Goal: Information Seeking & Learning: Learn about a topic

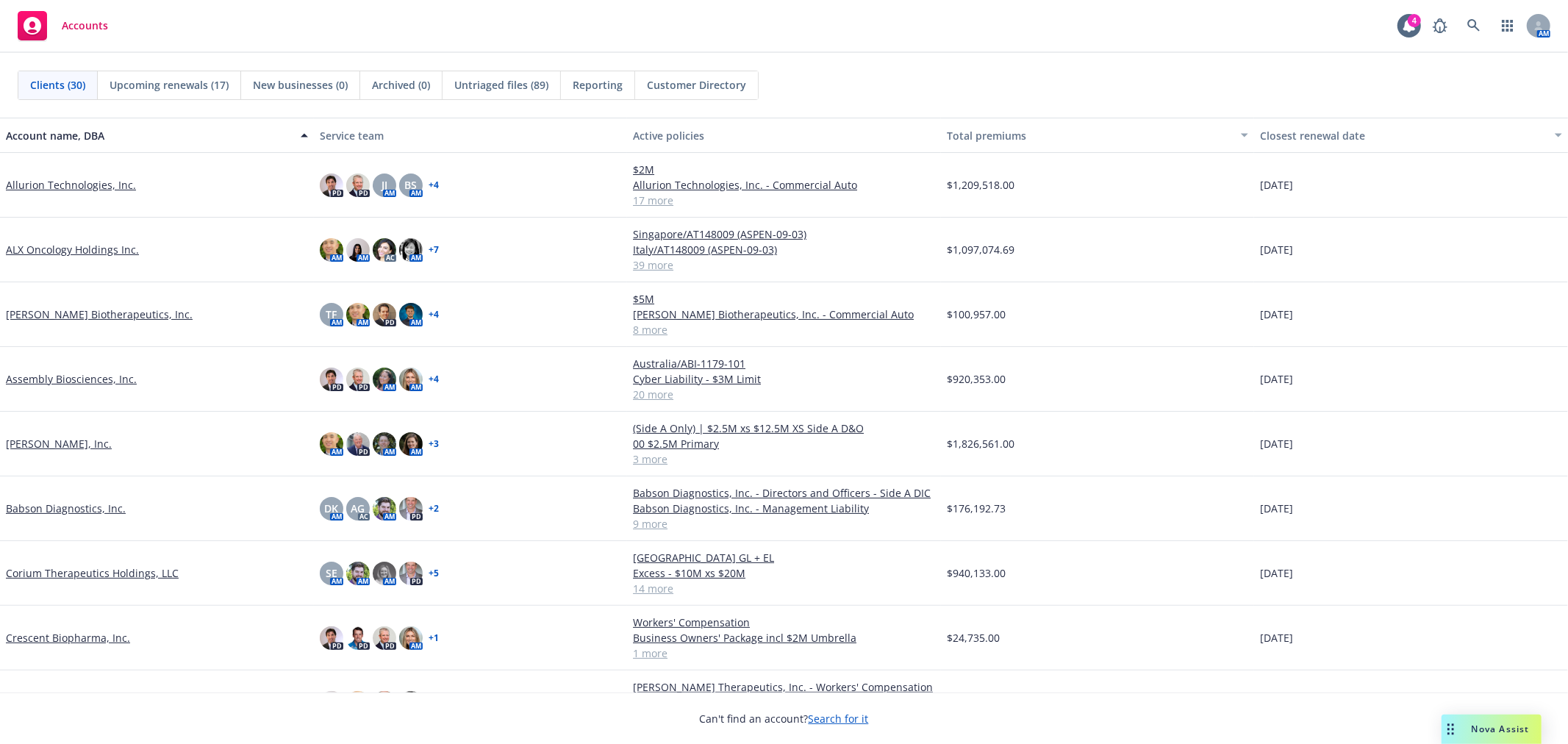
click at [1465, 724] on div "Nova Assist" at bounding box center [1501, 728] width 82 height 13
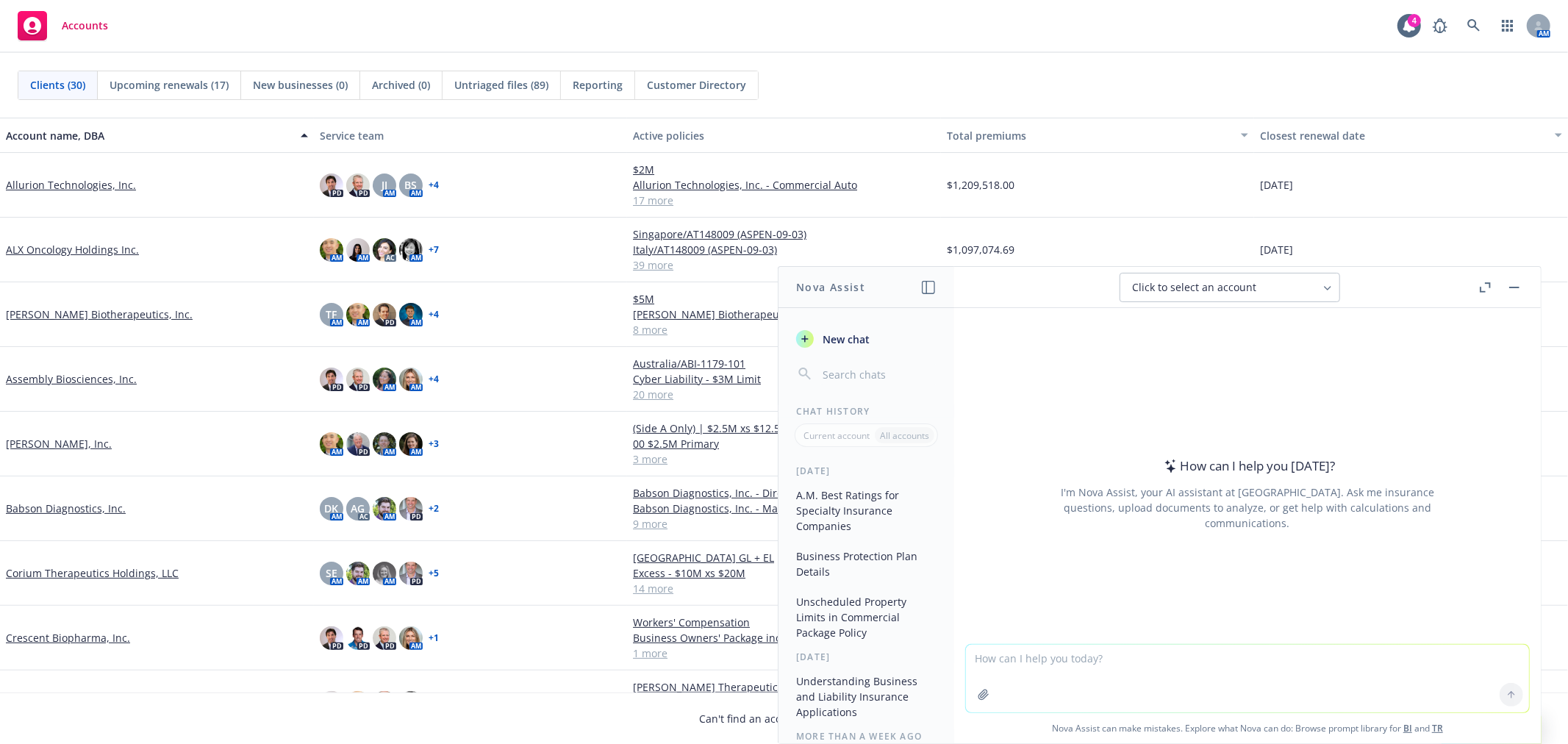
click at [1100, 666] on textarea at bounding box center [1247, 679] width 563 height 68
type textarea "h"
type textarea "will an underwriter accept an application that is 110 days out of renewal date/"
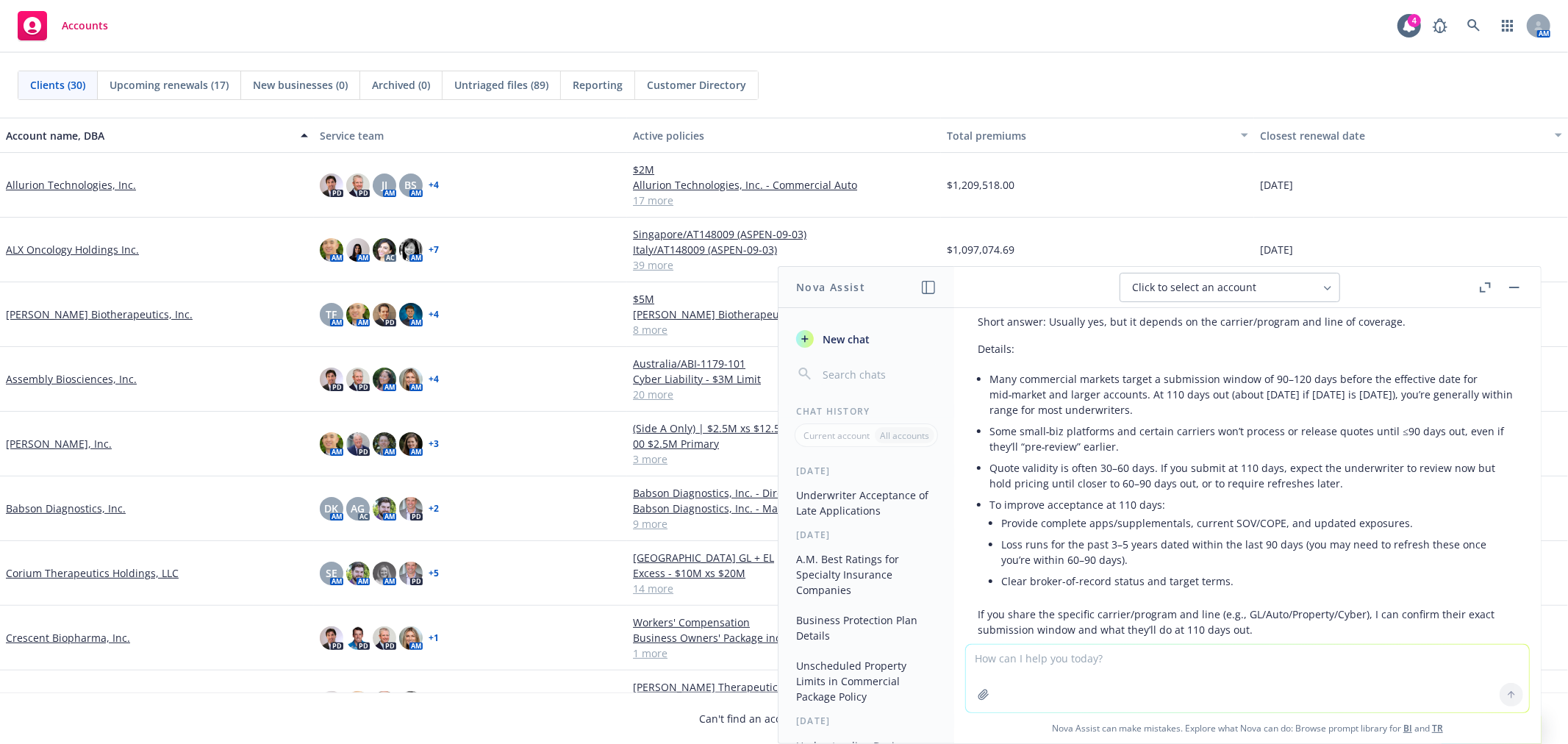
scroll to position [82, 0]
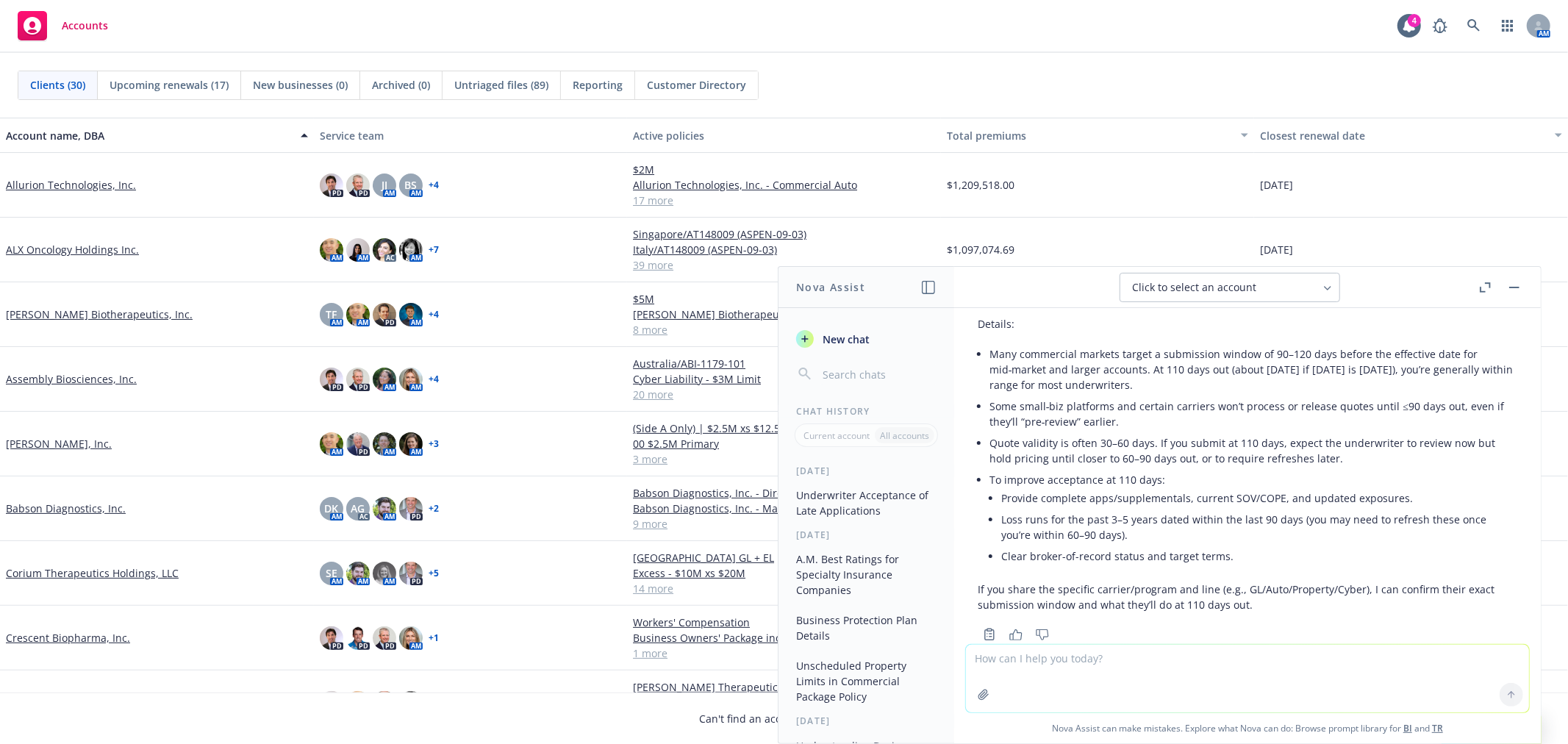
click at [1111, 663] on textarea at bounding box center [1247, 679] width 563 height 68
type textarea "so this is for products liability and crime liability"
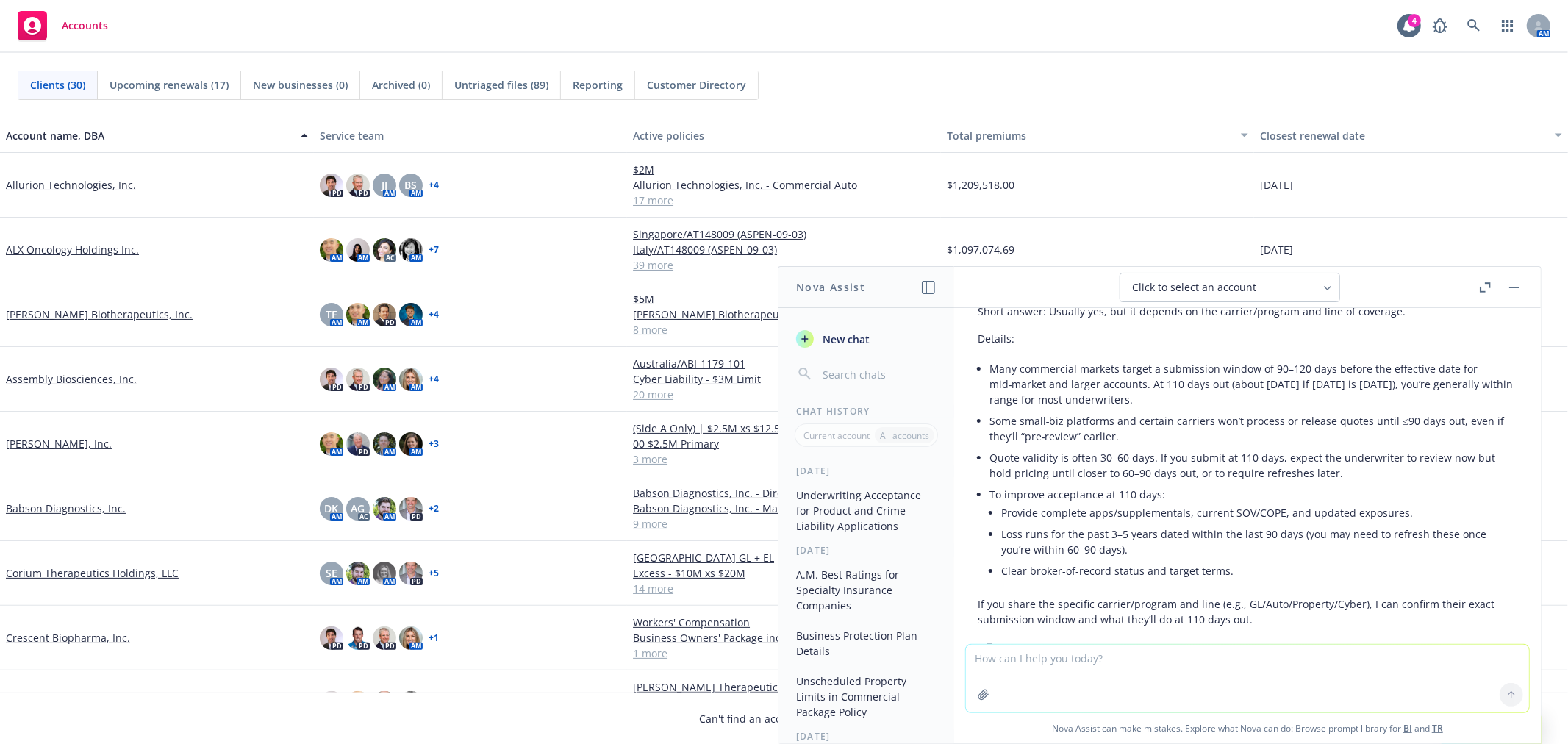
scroll to position [0, 0]
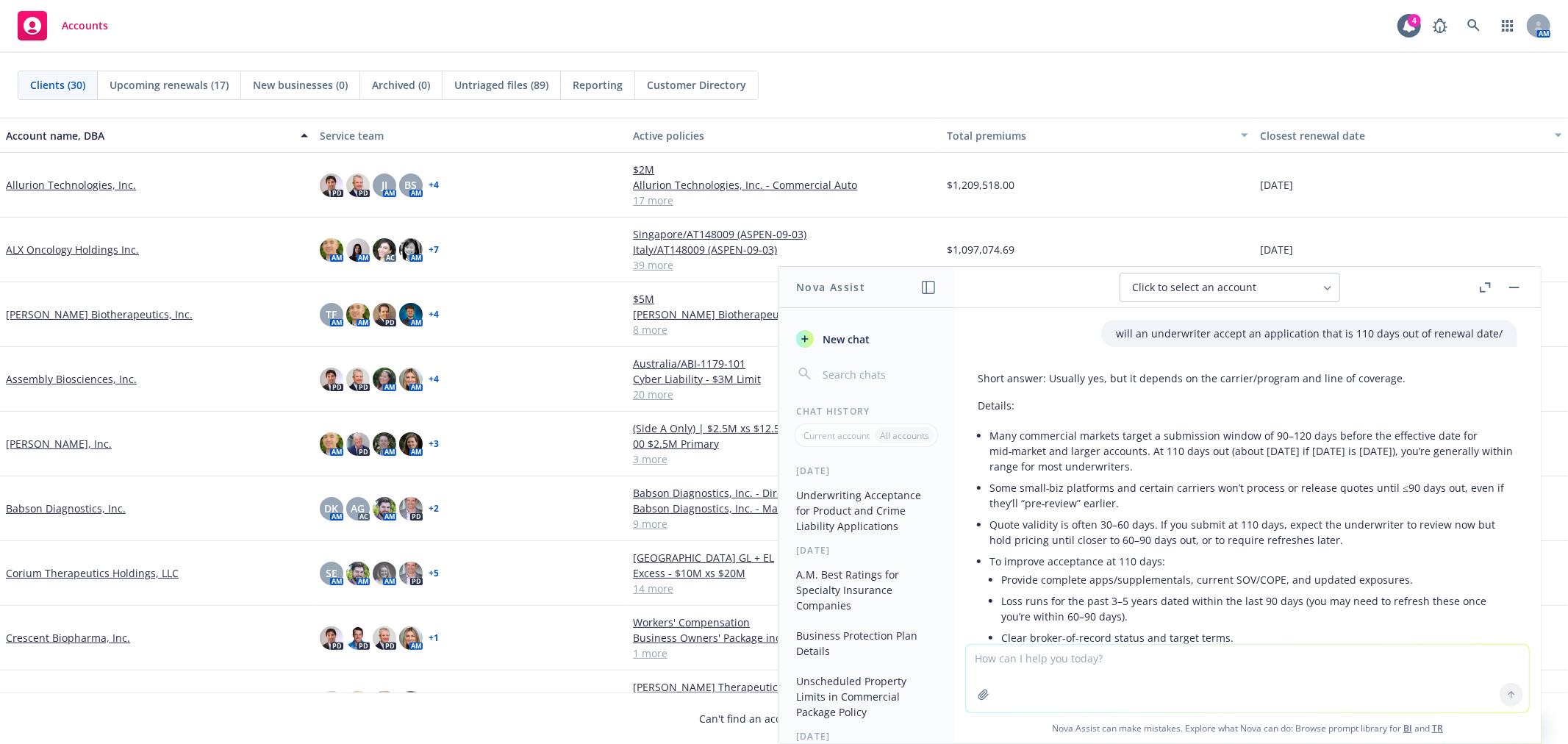
click at [172, 42] on div "Accounts 4 AM" at bounding box center [784, 26] width 1568 height 53
click at [1515, 288] on button "button" at bounding box center [1515, 287] width 18 height 18
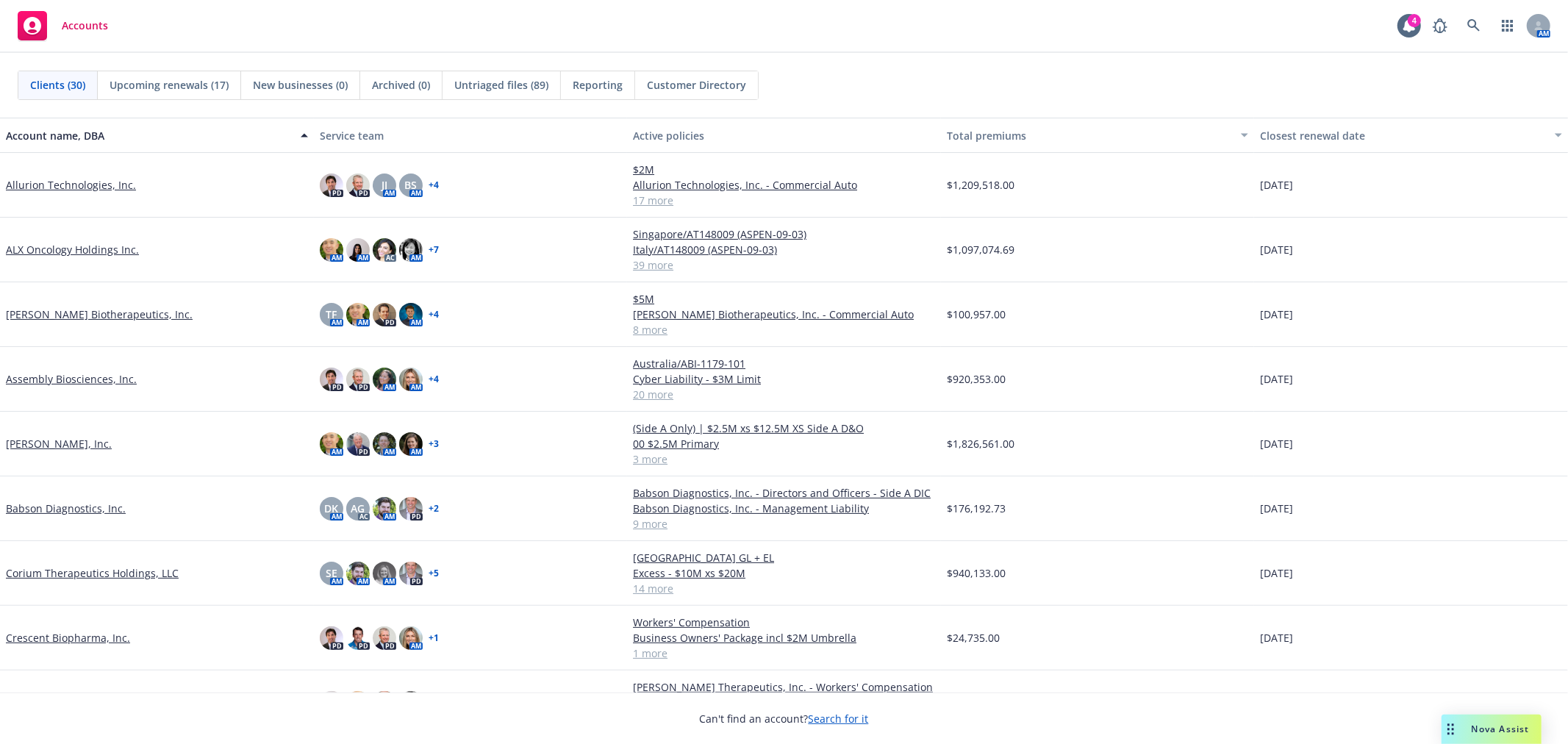
click at [1134, 71] on div "Clients (30) Upcoming renewals (17) New businesses (0) Archived (0) Untriaged f…" at bounding box center [784, 86] width 1533 height 29
click at [1098, 77] on div "Clients (30) Upcoming renewals (17) New businesses (0) Archived (0) Untriaged f…" at bounding box center [784, 86] width 1533 height 29
click at [961, 64] on div "Clients (30) Upcoming renewals (17) New businesses (0) Archived (0) Untriaged f…" at bounding box center [784, 85] width 1568 height 64
click at [950, 74] on div "Clients (30) Upcoming renewals (17) New businesses (0) Archived (0) Untriaged f…" at bounding box center [784, 86] width 1533 height 29
click at [946, 79] on div "Clients (30) Upcoming renewals (17) New businesses (0) Archived (0) Untriaged f…" at bounding box center [784, 86] width 1533 height 29
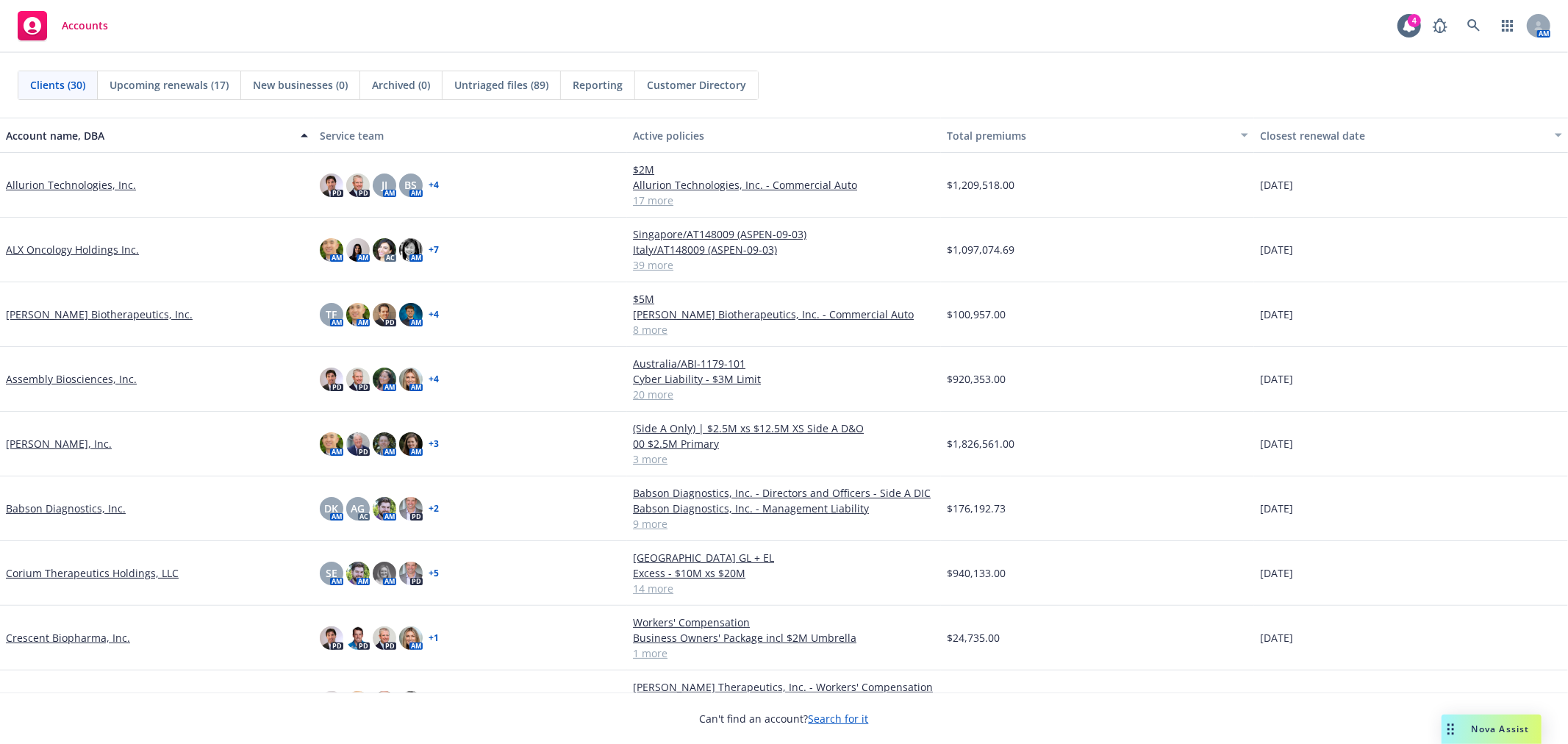
click at [946, 79] on div "Clients (30) Upcoming renewals (17) New businesses (0) Archived (0) Untriaged f…" at bounding box center [784, 86] width 1533 height 29
click at [946, 89] on div "Clients (30) Upcoming renewals (17) New businesses (0) Archived (0) Untriaged f…" at bounding box center [784, 86] width 1533 height 29
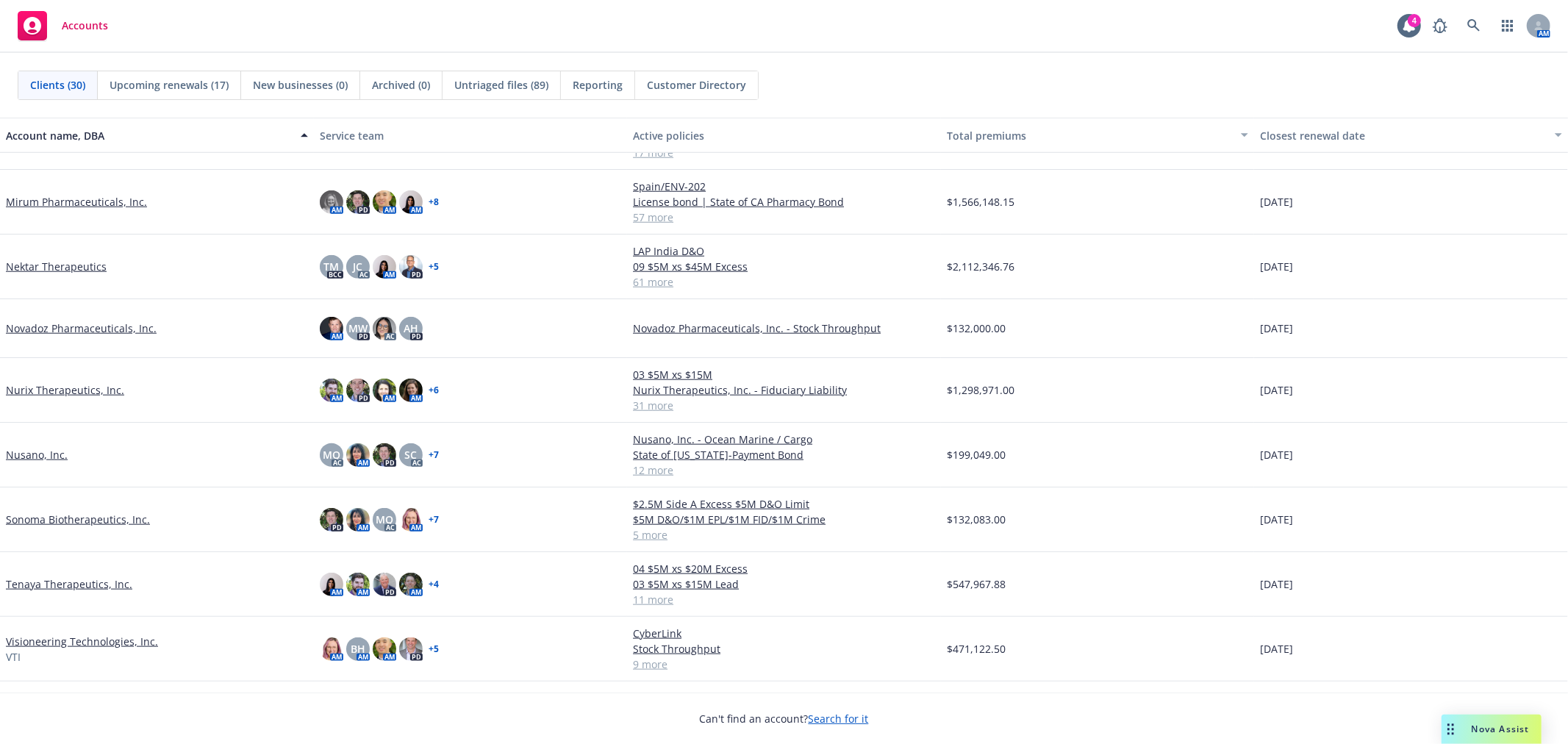
scroll to position [1277, 0]
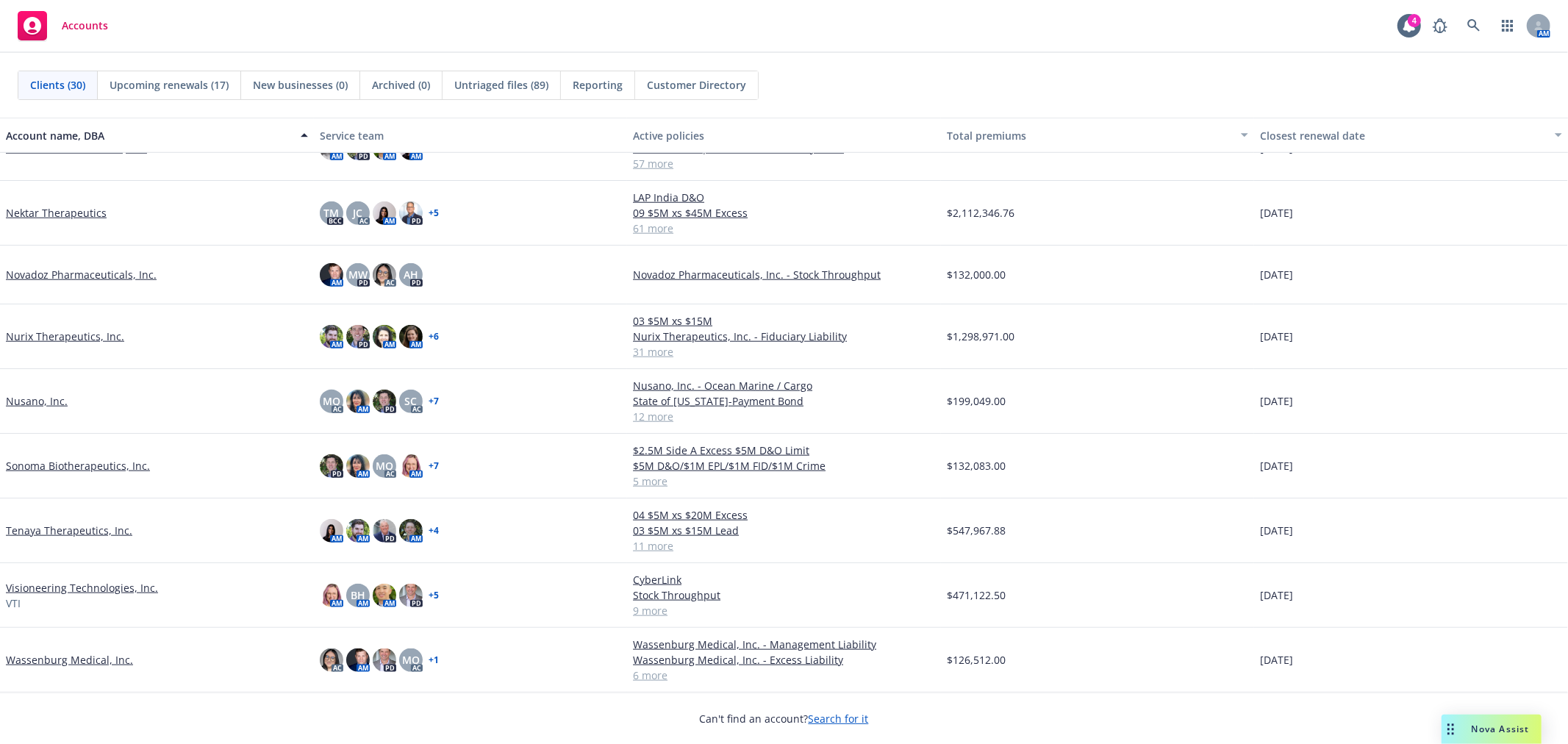
click at [63, 531] on link "Tenaya Therapeutics, Inc." at bounding box center [69, 530] width 126 height 16
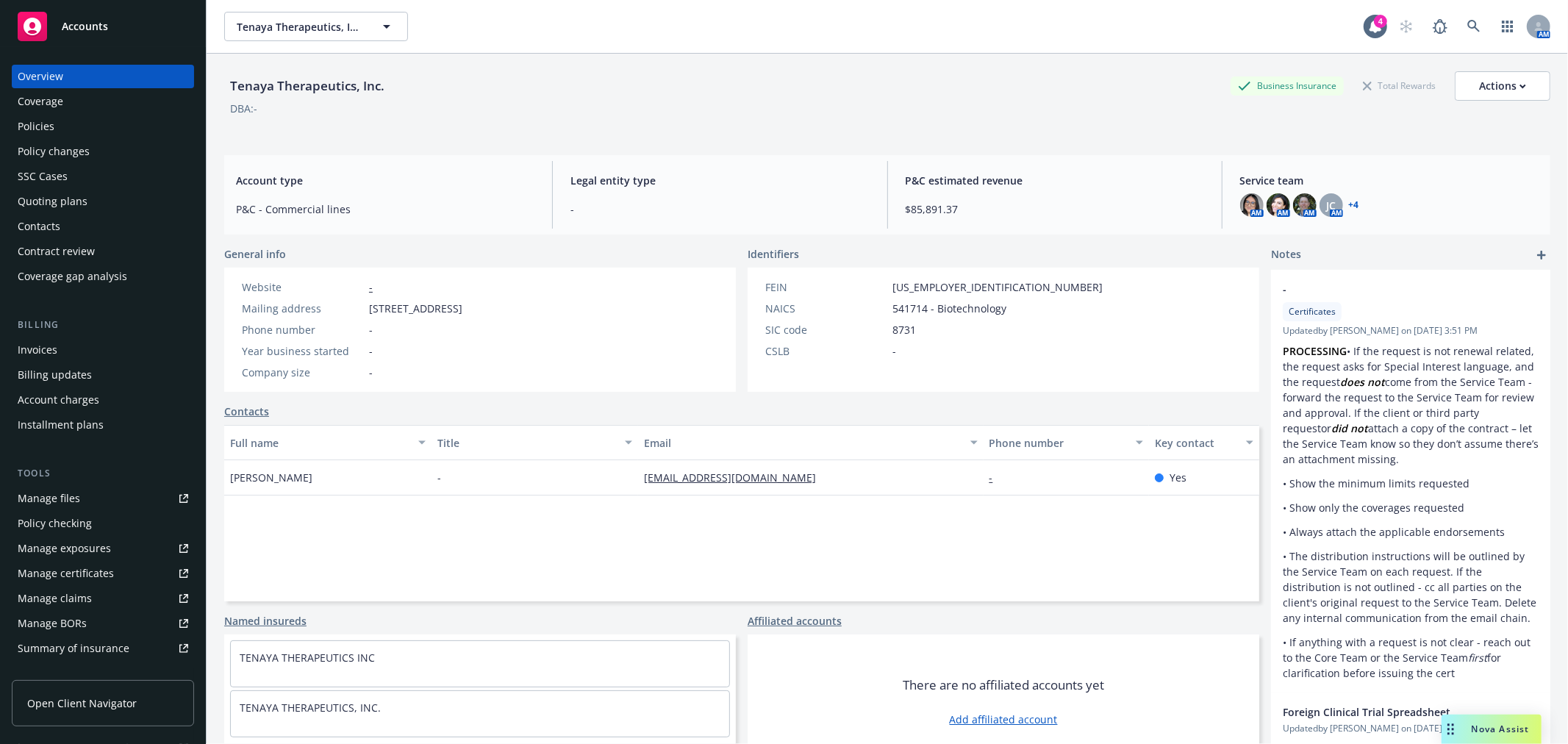
click at [76, 194] on div "Quoting plans" at bounding box center [53, 201] width 70 height 23
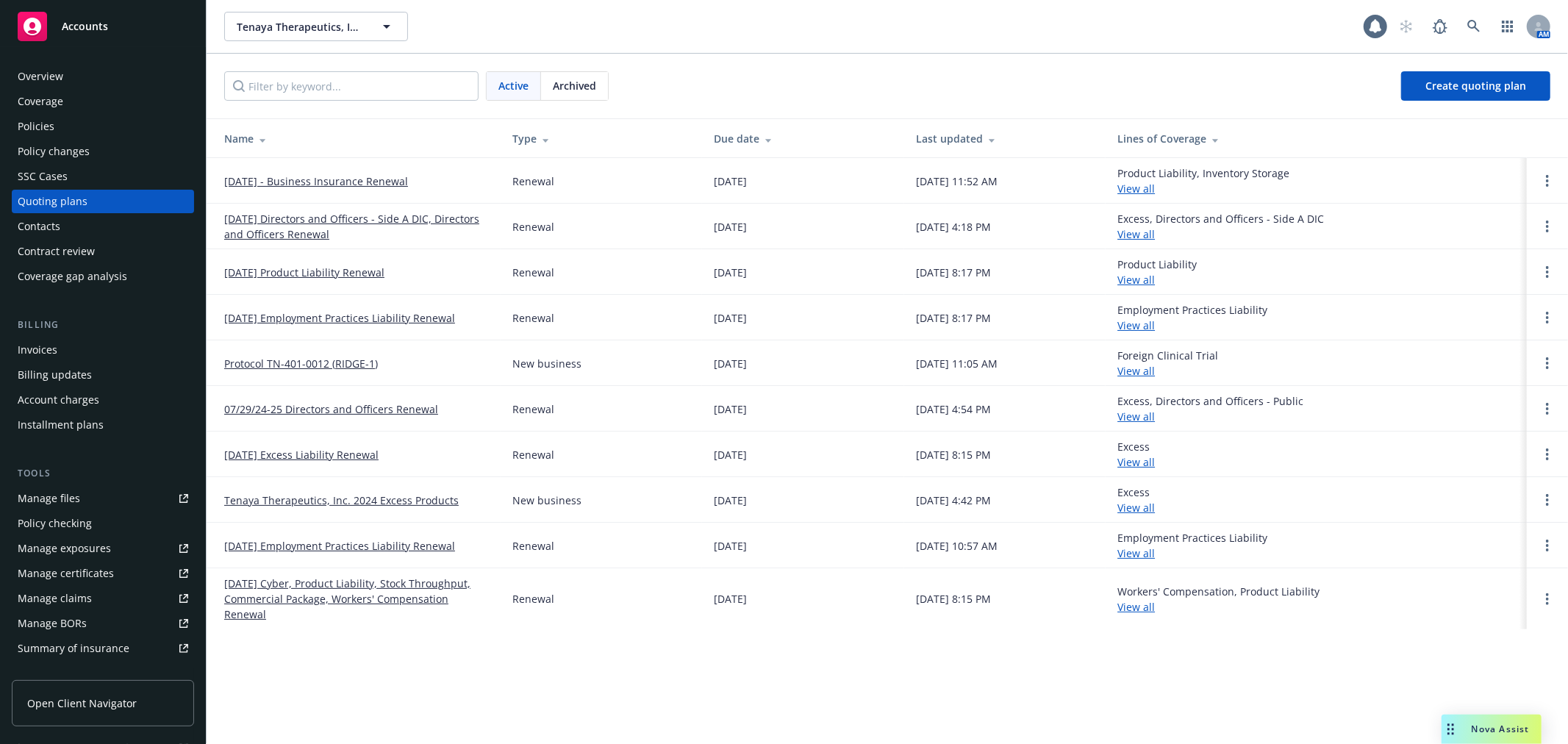
click at [289, 179] on link "October 12, 2025 - Business Insurance Renewal" at bounding box center [315, 181] width 184 height 16
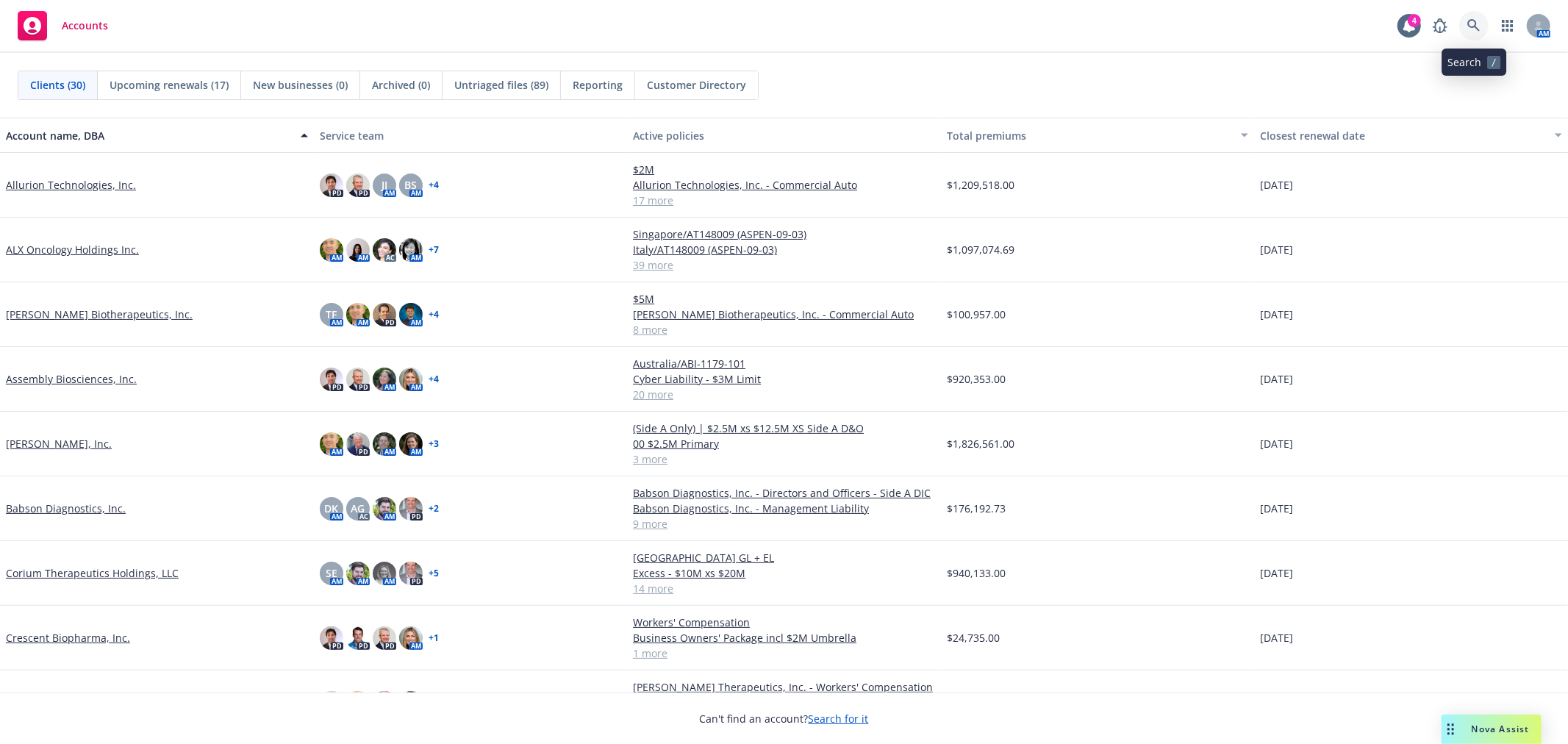
click at [1476, 30] on icon at bounding box center [1474, 26] width 14 height 14
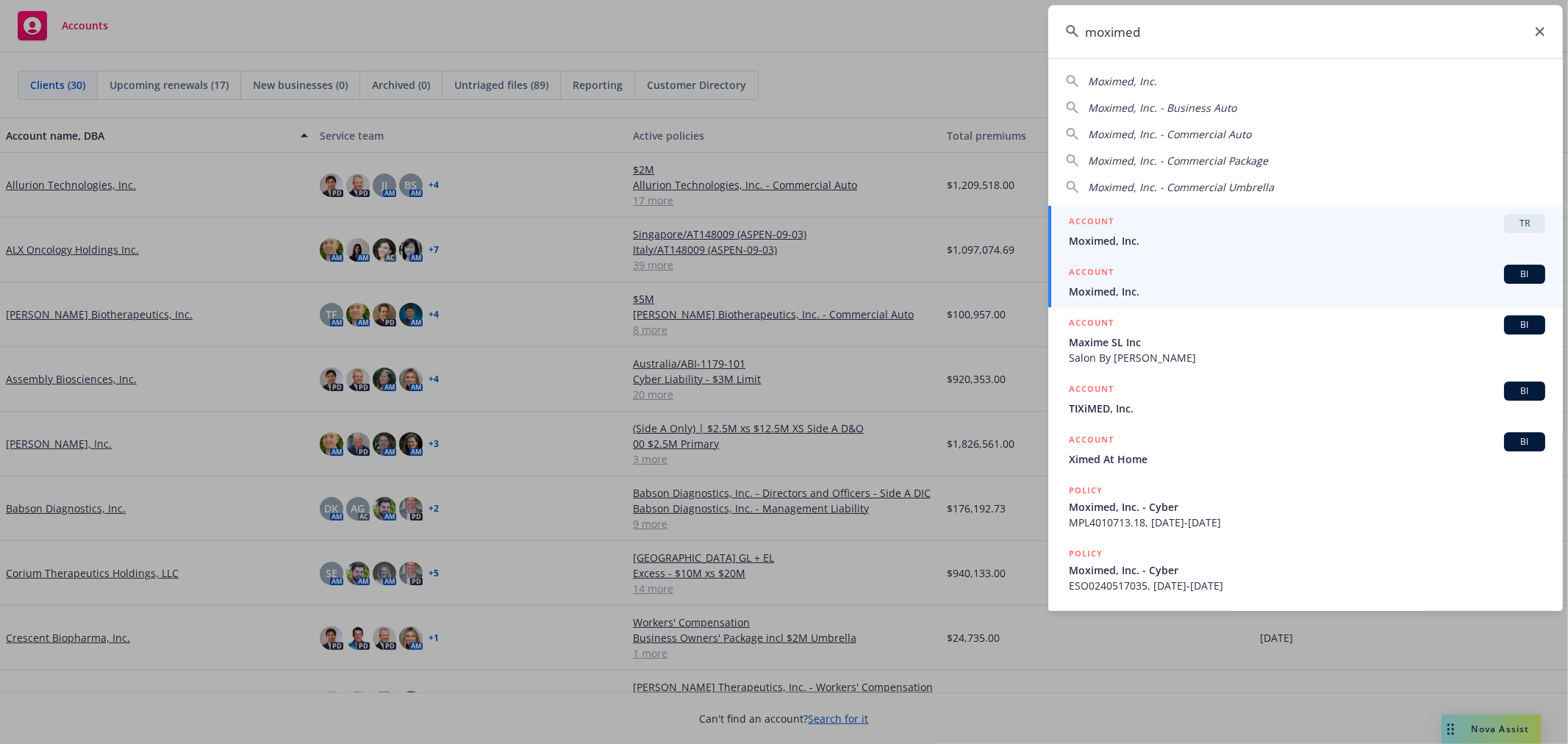
type input "moximed"
click at [1130, 284] on span "Moximed, Inc." at bounding box center [1307, 292] width 477 height 16
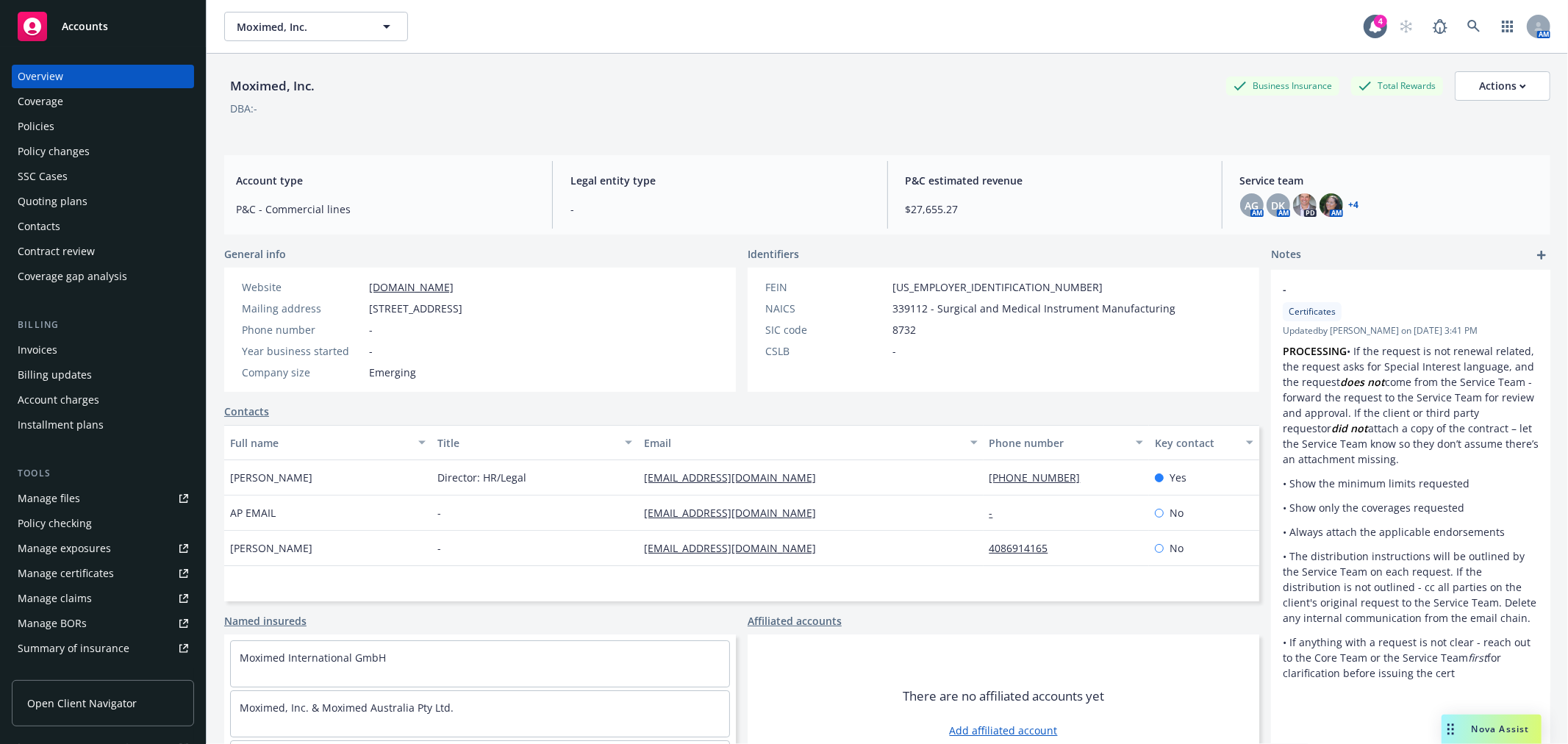
click at [85, 124] on div "Policies" at bounding box center [102, 126] width 170 height 23
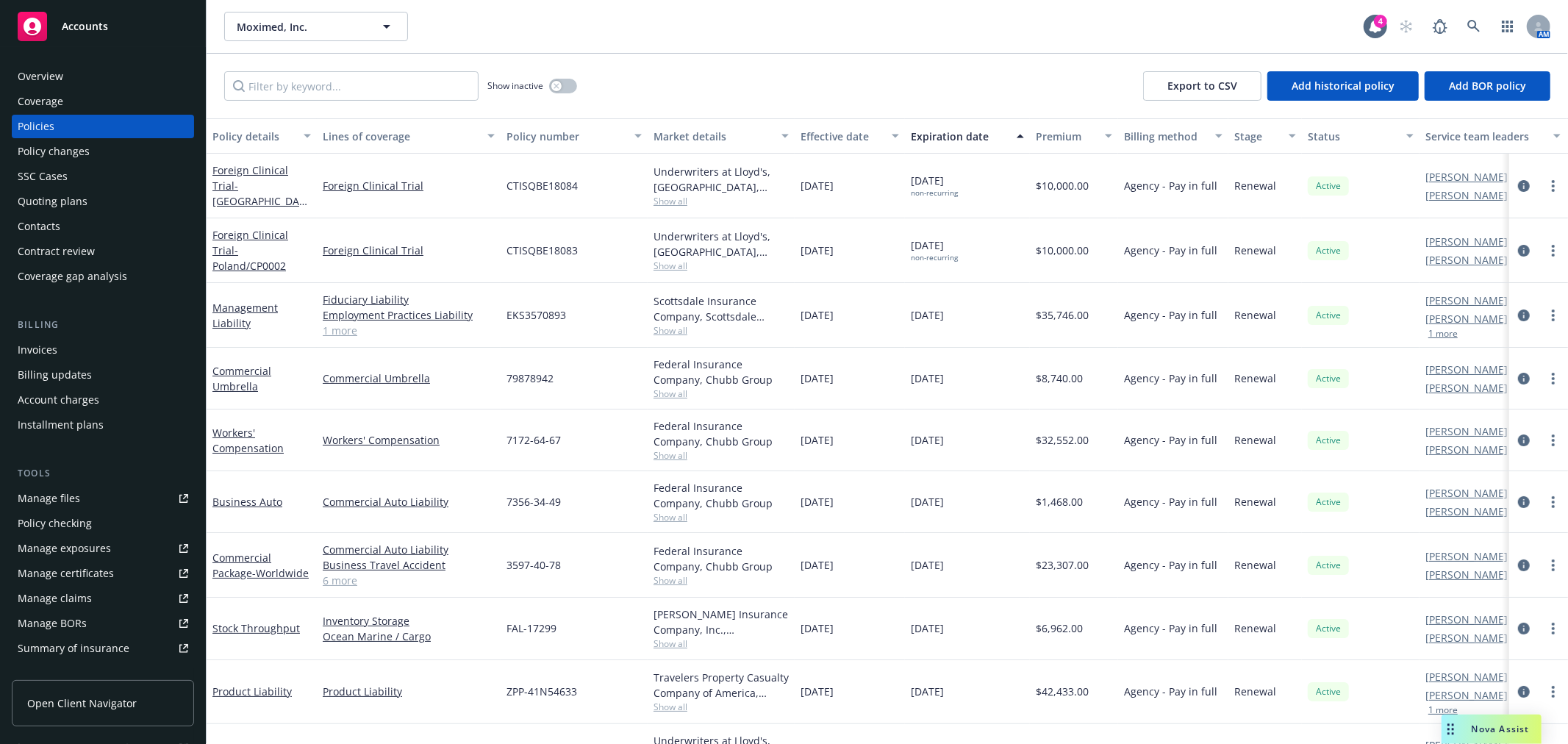
scroll to position [49, 0]
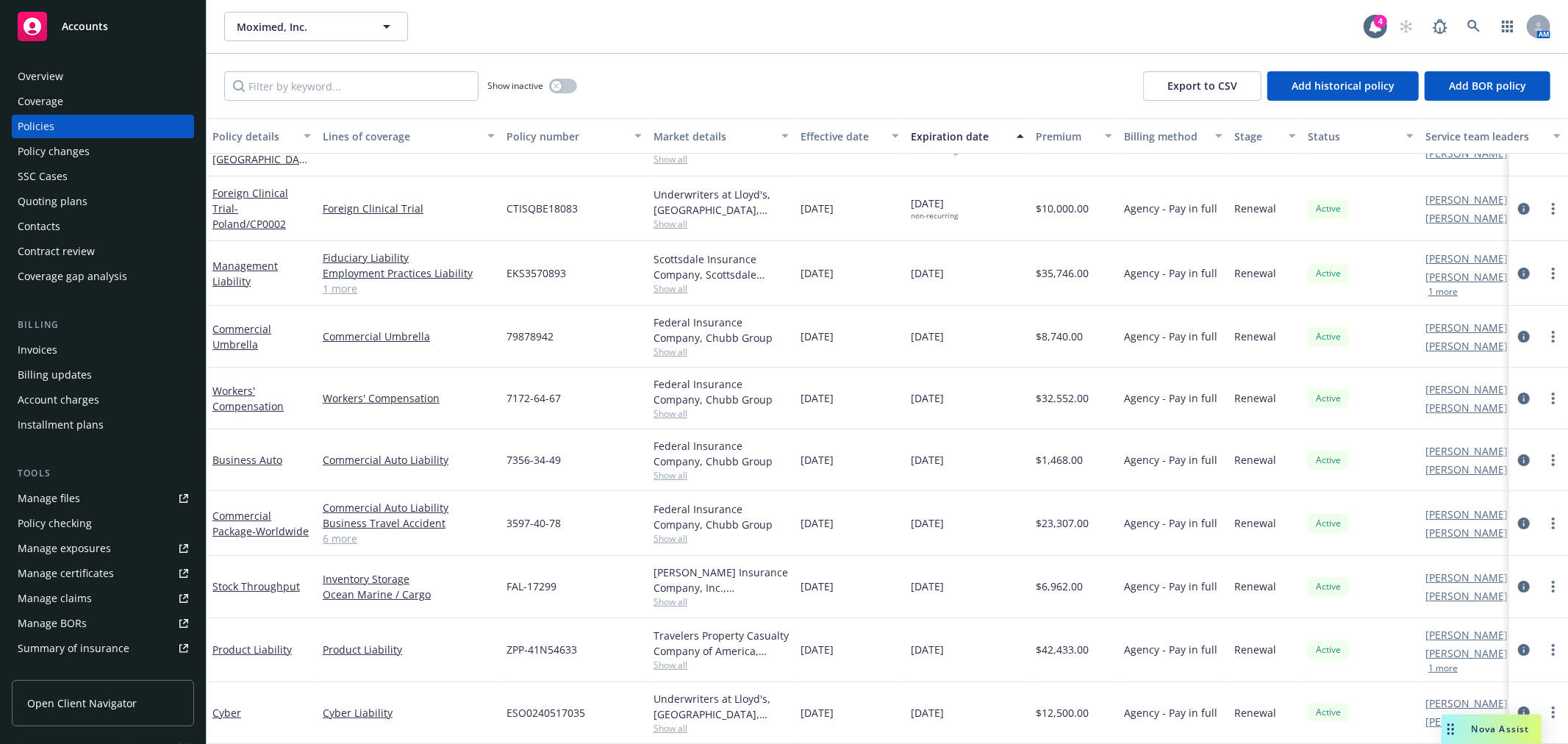
click at [825, 145] on button "Effective date" at bounding box center [849, 136] width 110 height 35
click at [820, 137] on div "Effective date" at bounding box center [841, 136] width 83 height 16
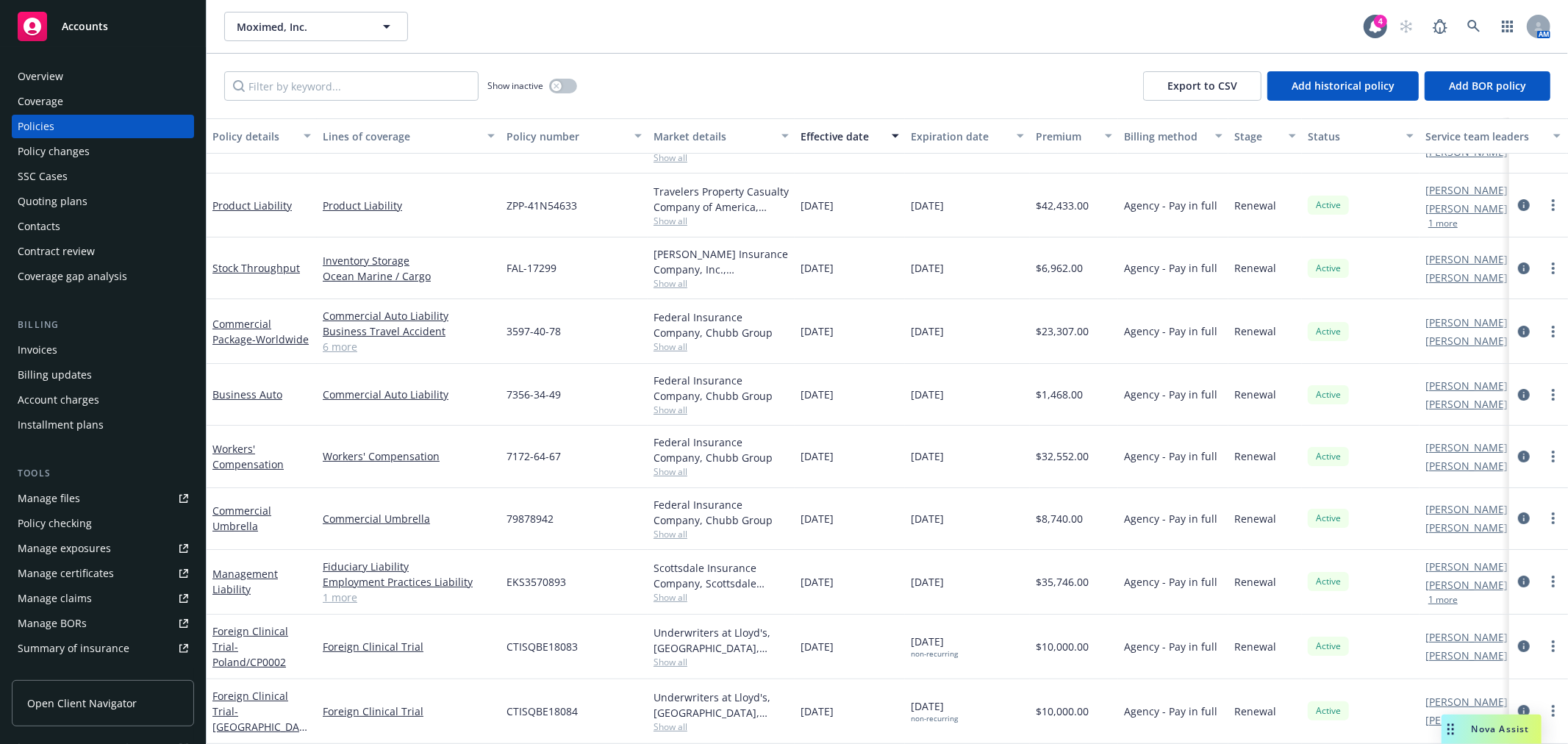
scroll to position [0, 0]
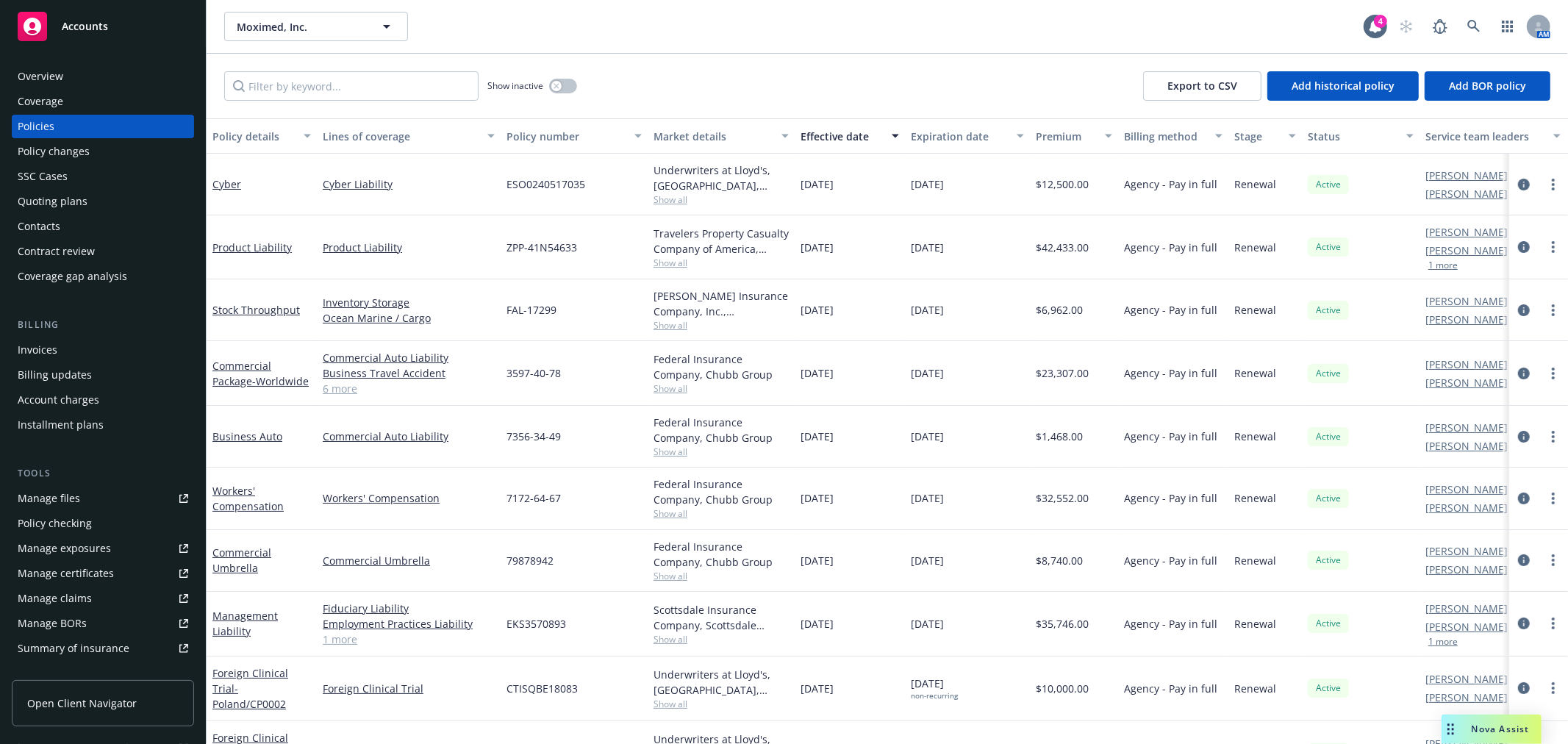
drag, startPoint x: 328, startPoint y: 68, endPoint x: 337, endPoint y: 91, distance: 24.7
click at [336, 90] on div "Show inactive Export to CSV Add historical policy Add BOR policy" at bounding box center [887, 86] width 1362 height 64
click at [339, 89] on input "Filter by keyword..." at bounding box center [350, 86] width 254 height 29
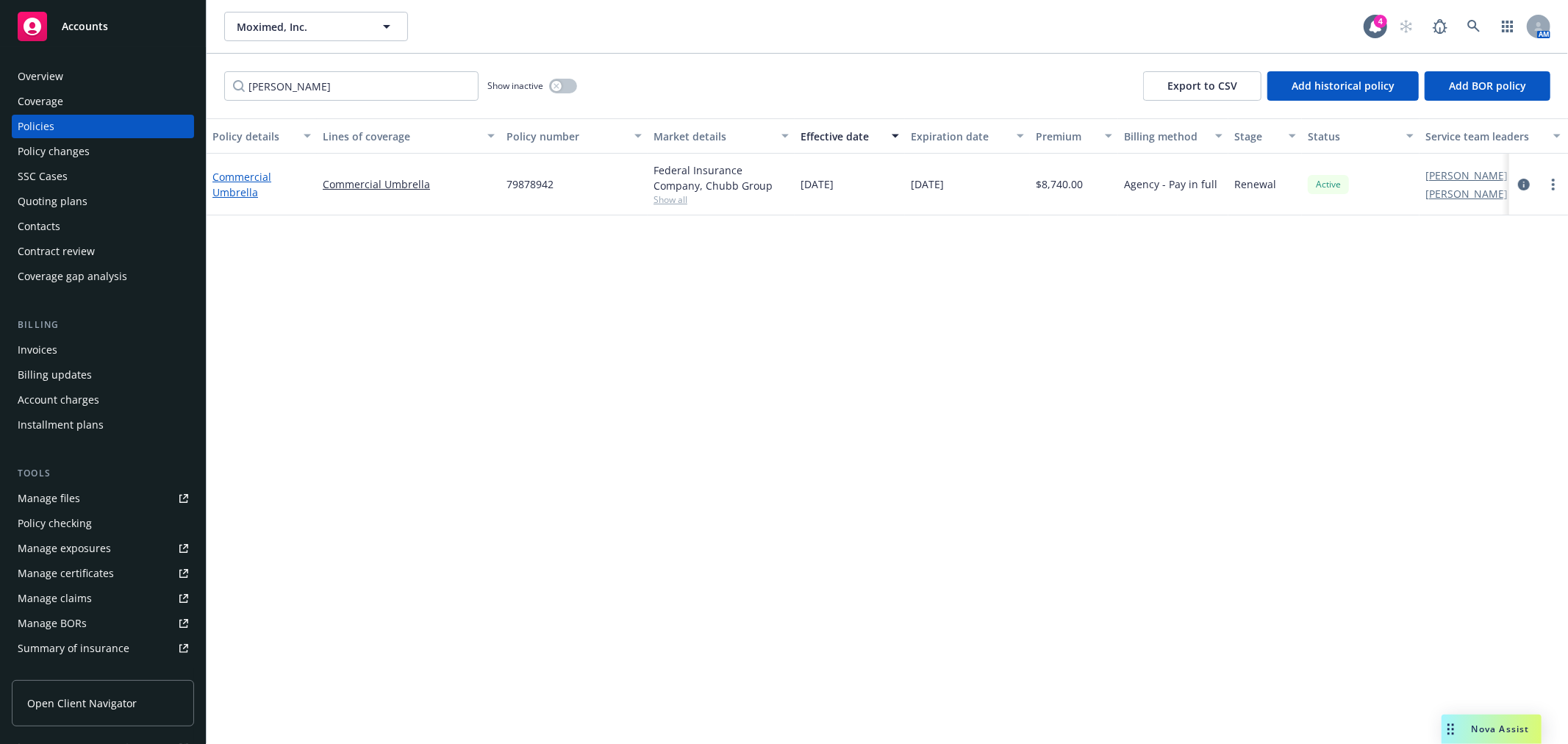
click at [260, 172] on link "Commercial Umbrella" at bounding box center [241, 185] width 58 height 29
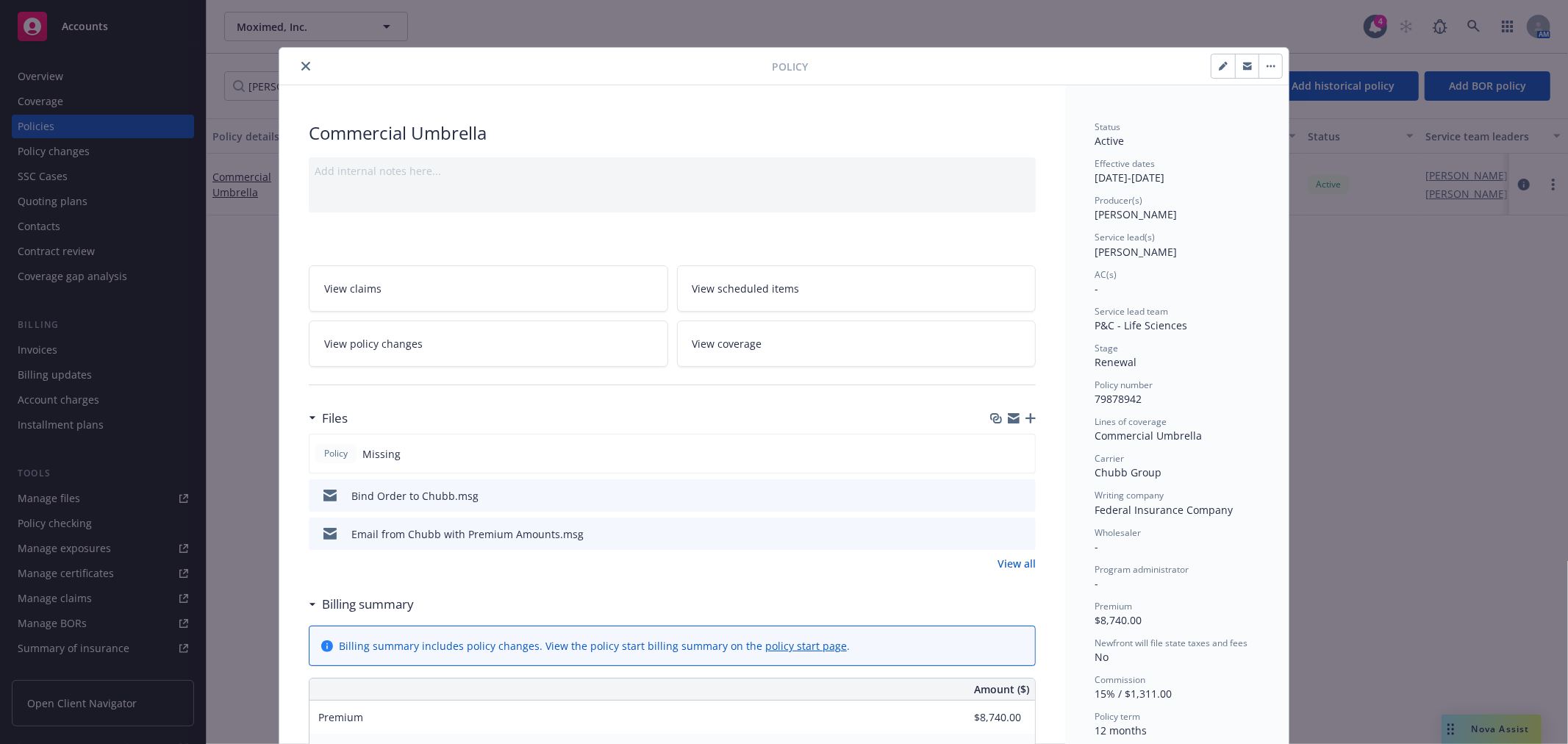
drag, startPoint x: 304, startPoint y: 63, endPoint x: 304, endPoint y: 81, distance: 18.0
click at [304, 63] on button "close" at bounding box center [305, 66] width 18 height 18
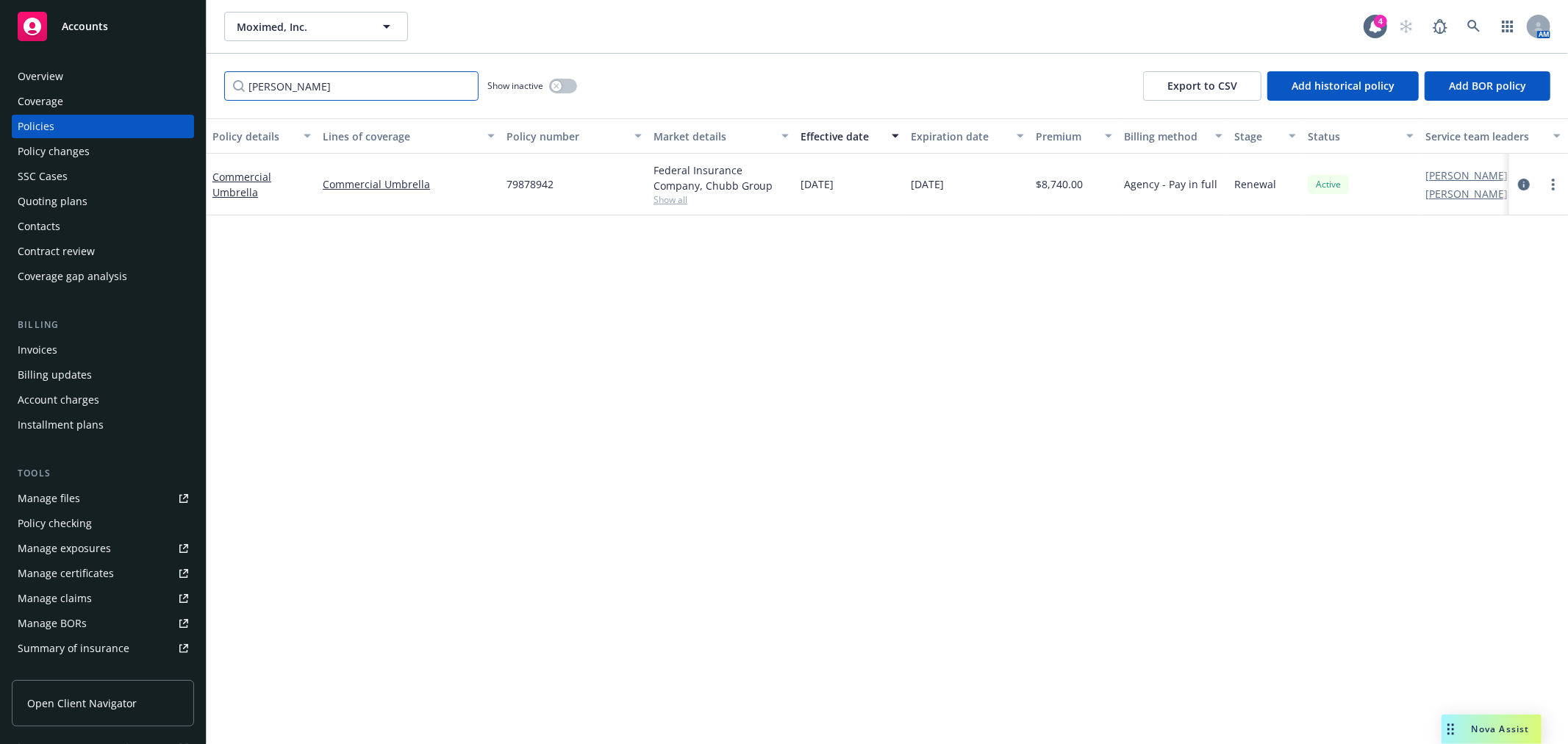
drag, startPoint x: 322, startPoint y: 84, endPoint x: 208, endPoint y: 74, distance: 114.4
click at [209, 72] on div "umbrell Show inactive Export to CSV Add historical policy Add BOR policy" at bounding box center [887, 86] width 1362 height 64
type input "product"
click at [261, 182] on link "Product Liability" at bounding box center [252, 186] width 80 height 14
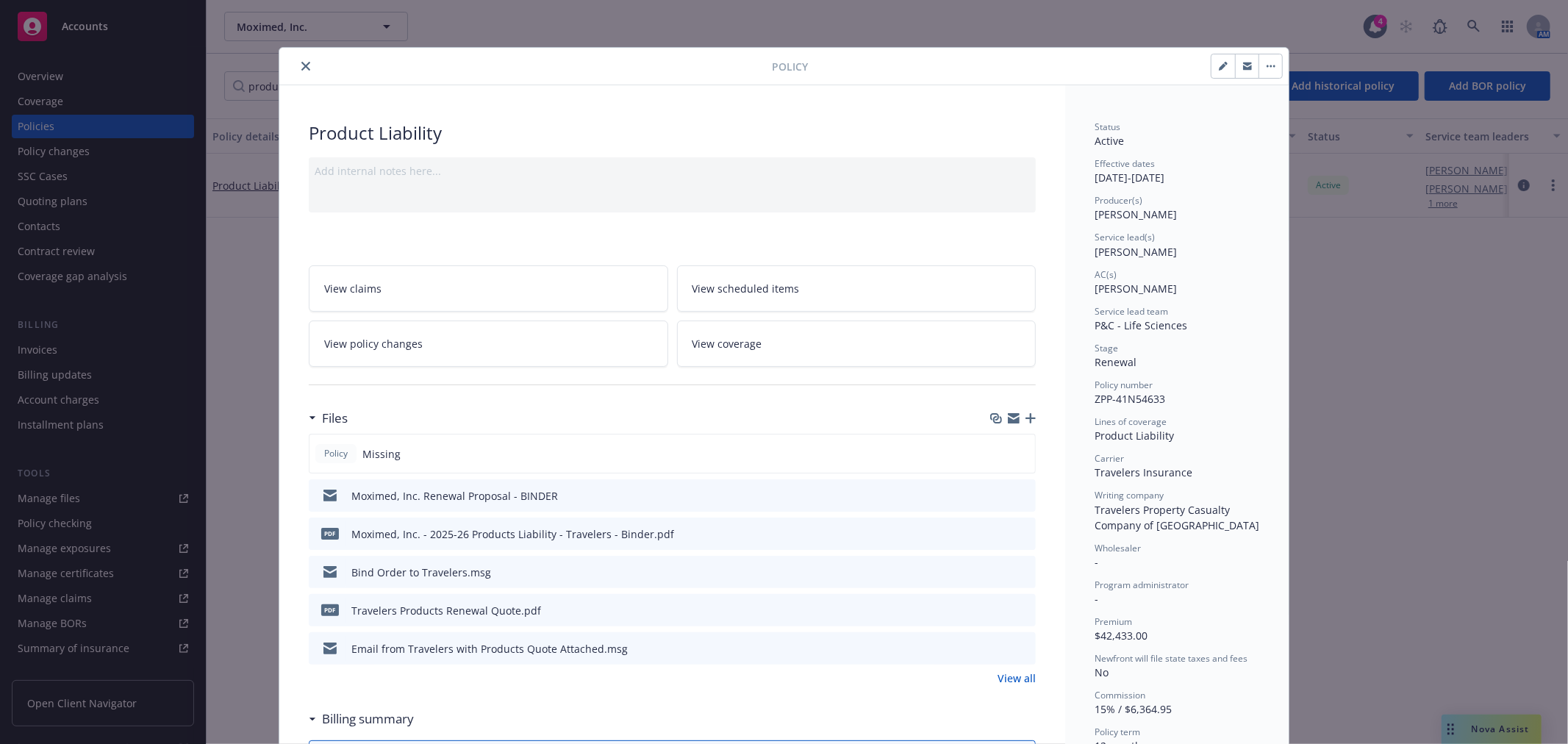
drag, startPoint x: 298, startPoint y: 66, endPoint x: 326, endPoint y: 66, distance: 28.0
click at [302, 66] on icon "close" at bounding box center [305, 65] width 9 height 9
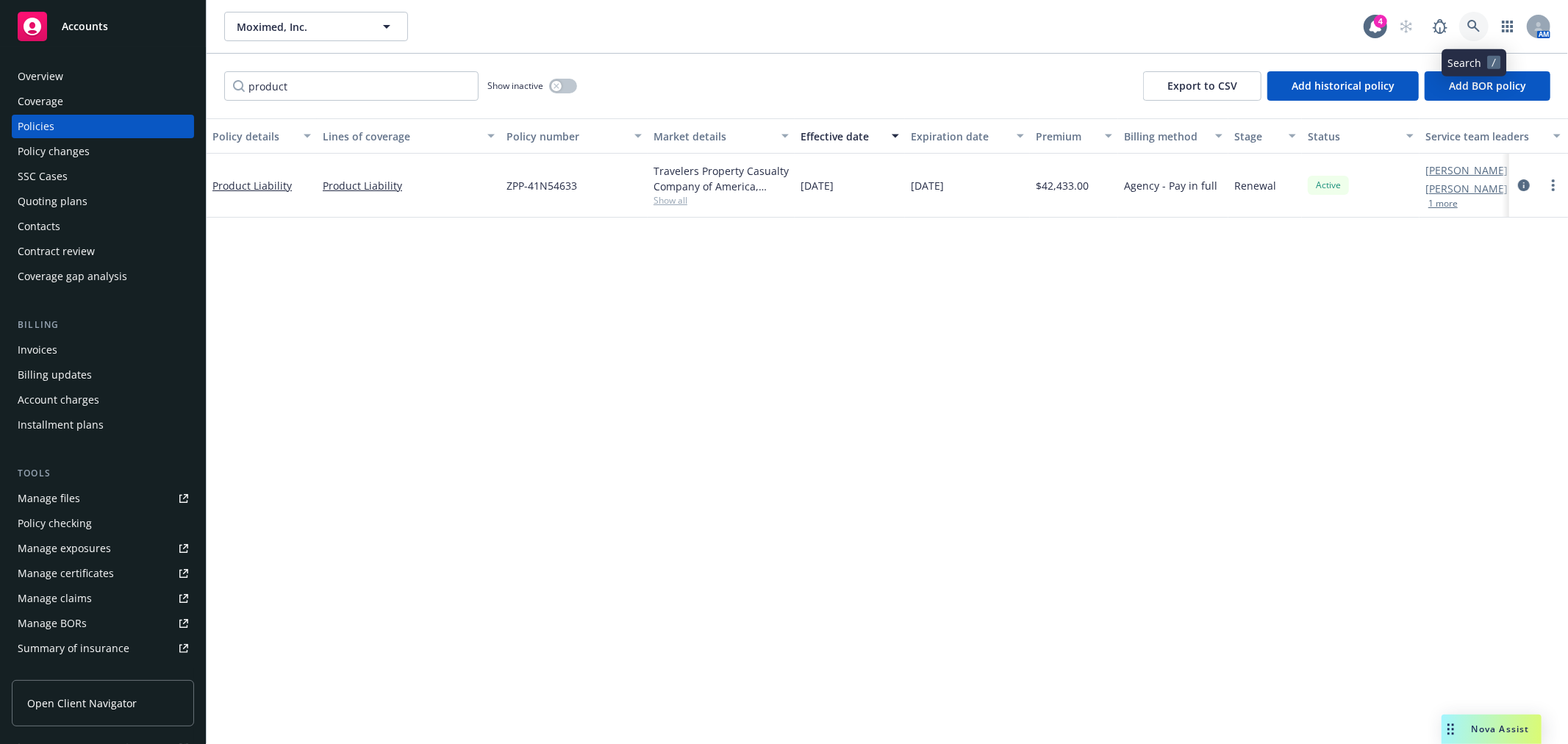
click at [1473, 29] on icon at bounding box center [1474, 26] width 14 height 14
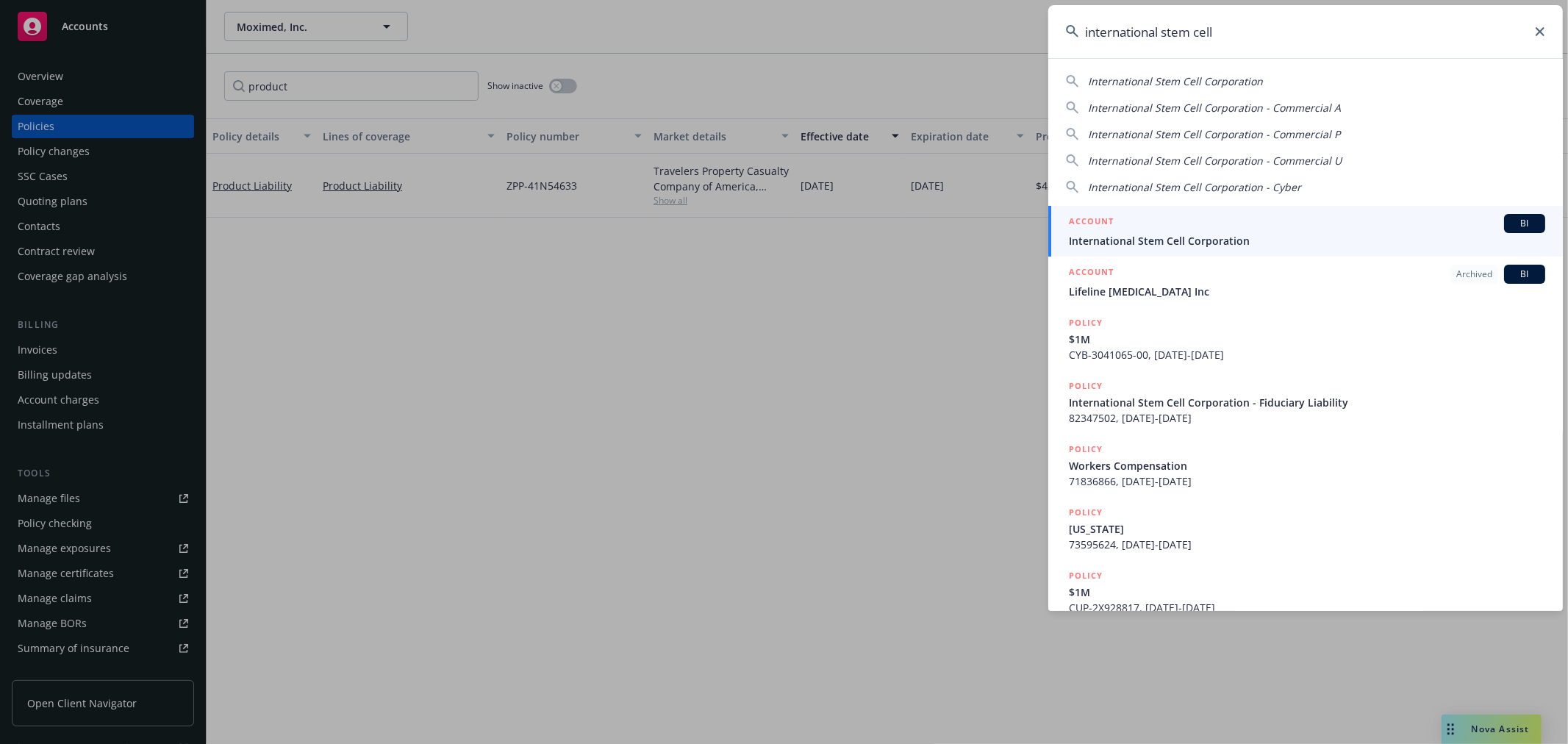
type input "international stem cell"
click at [1173, 230] on div "ACCOUNT BI" at bounding box center [1307, 224] width 477 height 19
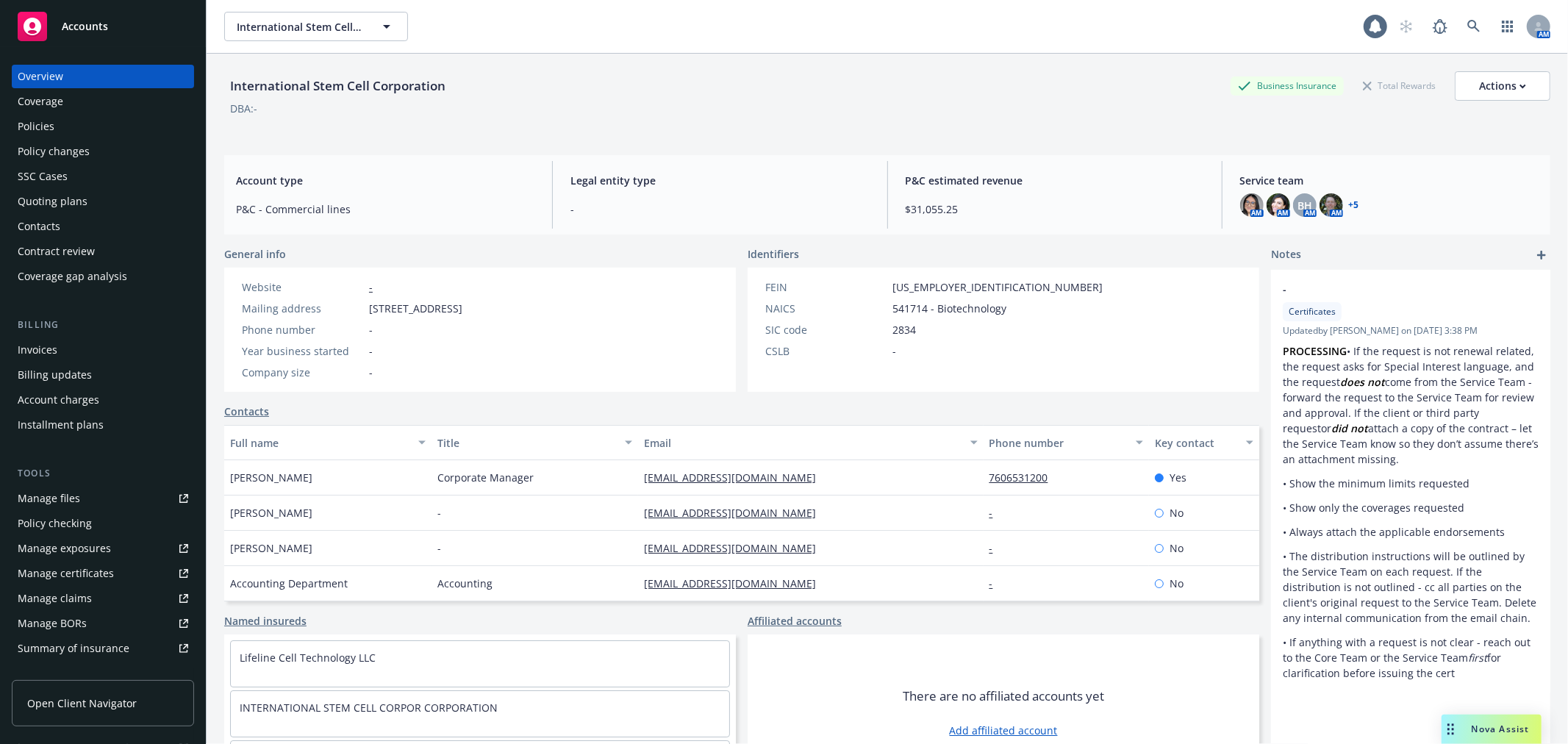
click at [61, 203] on div "Quoting plans" at bounding box center [53, 201] width 70 height 23
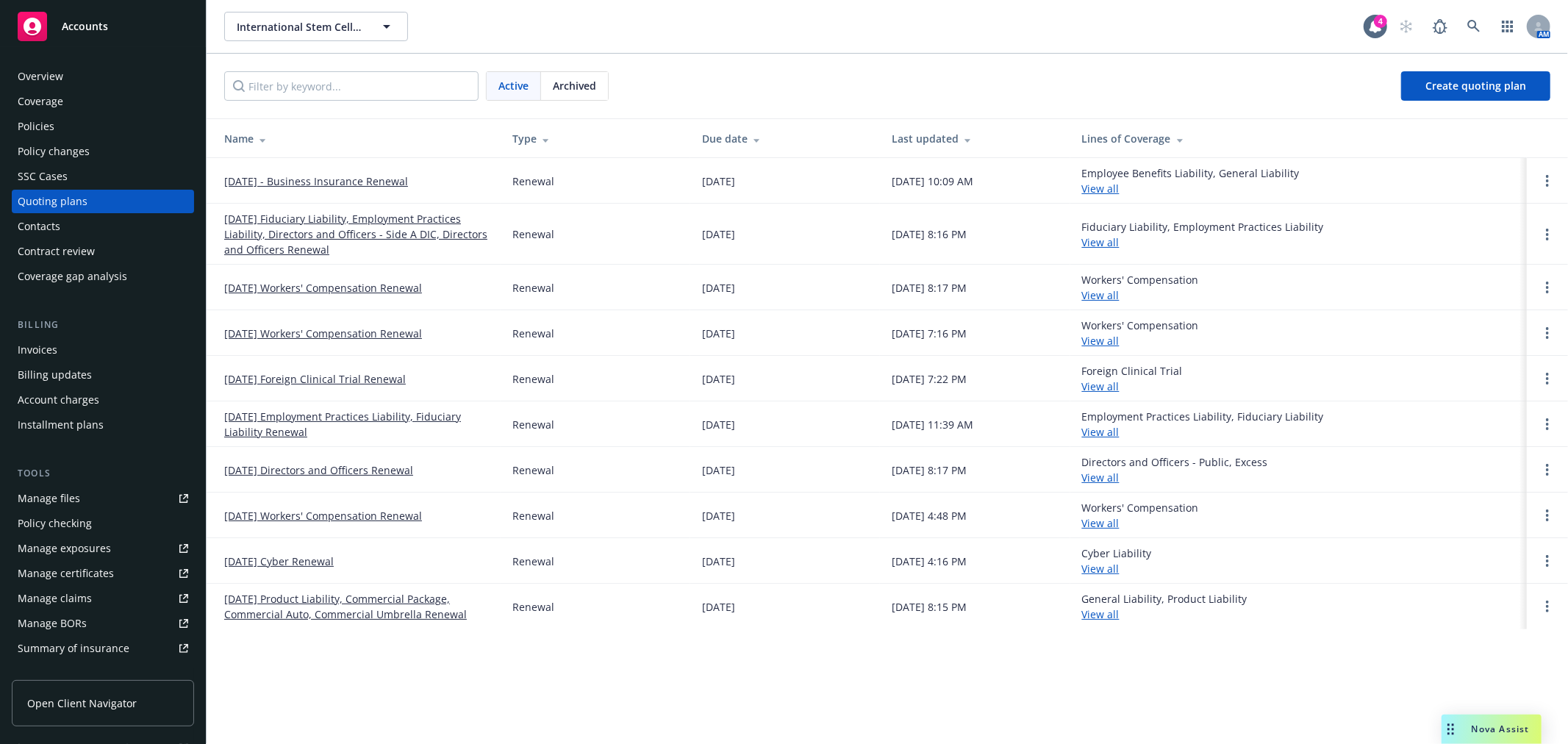
click at [334, 176] on link "[DATE] - Business Insurance Renewal" at bounding box center [315, 181] width 184 height 16
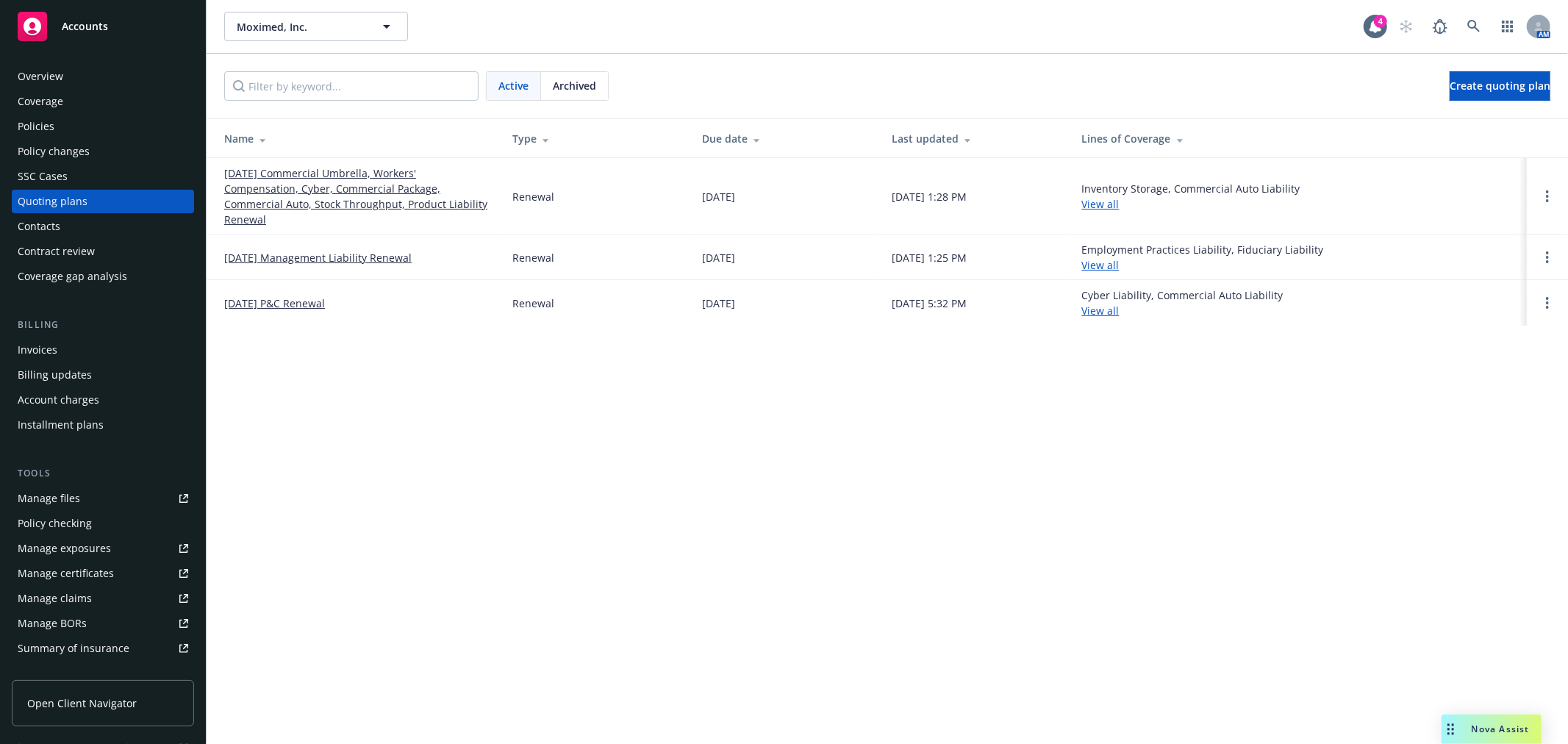
click at [377, 193] on link "[DATE] Commercial Umbrella, Workers' Compensation, Cyber, Commercial Package, C…" at bounding box center [356, 195] width 265 height 61
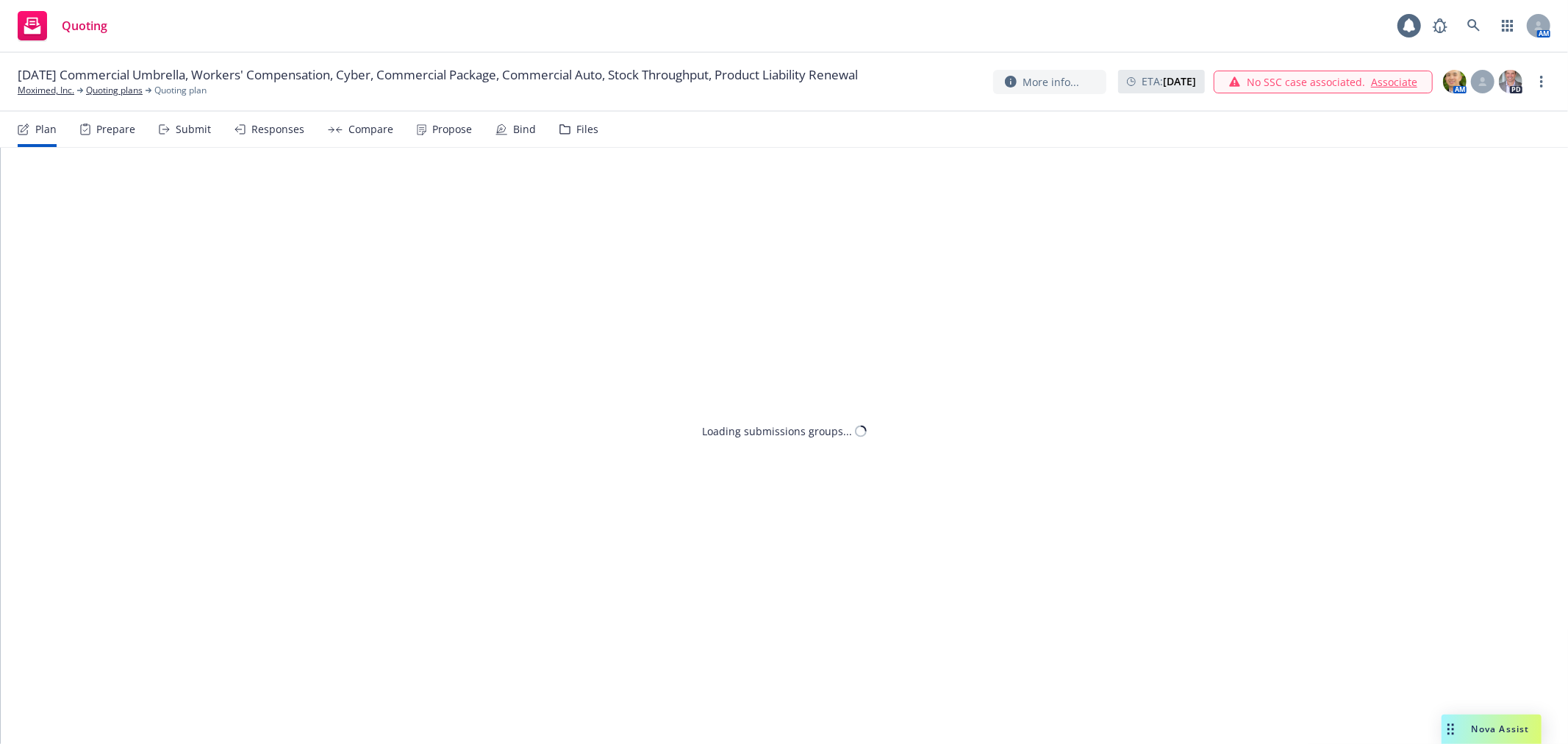
click at [488, 123] on div "Plan Prepare Submit Responses Compare Propose Bind Files" at bounding box center [307, 129] width 581 height 35
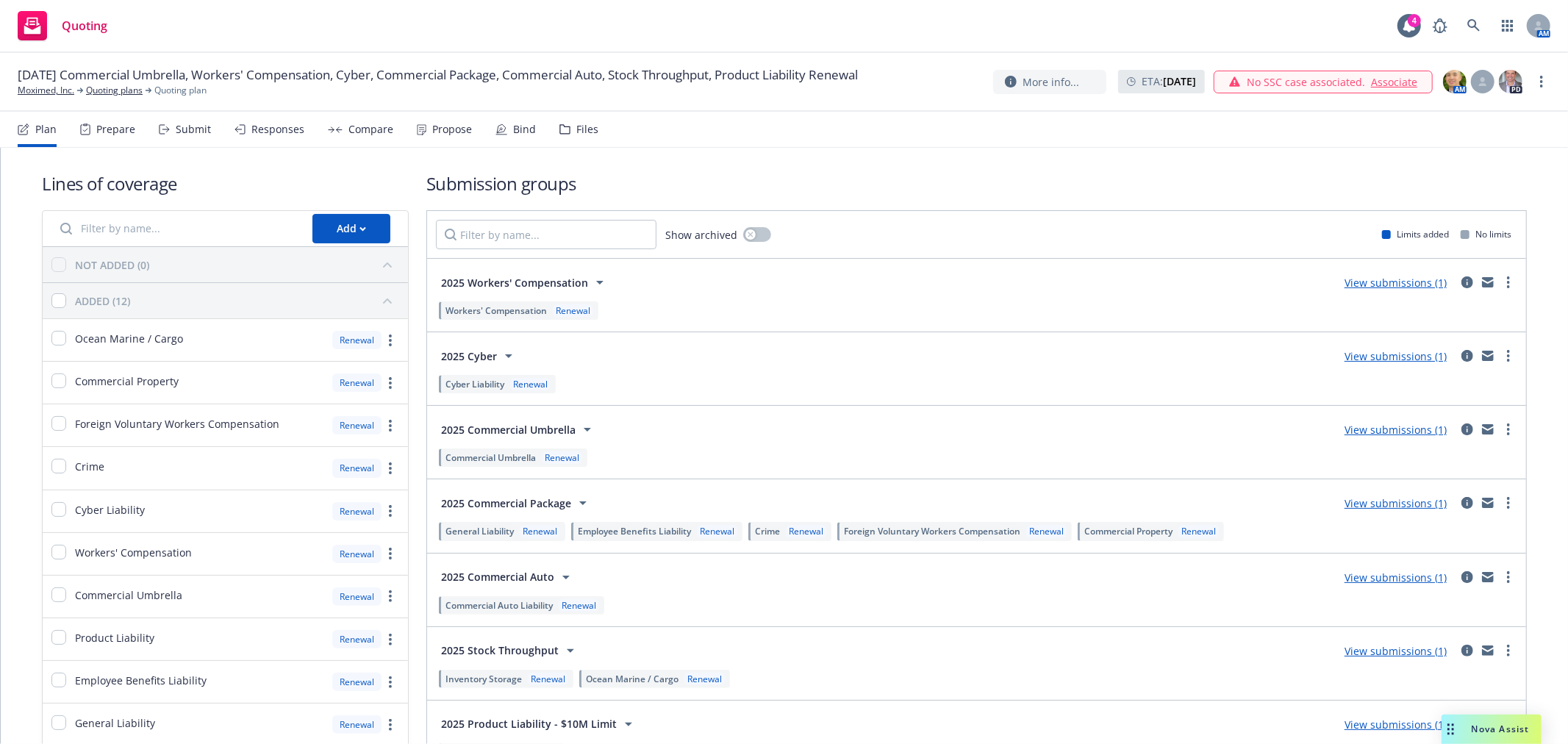
click at [500, 124] on icon at bounding box center [501, 129] width 12 height 12
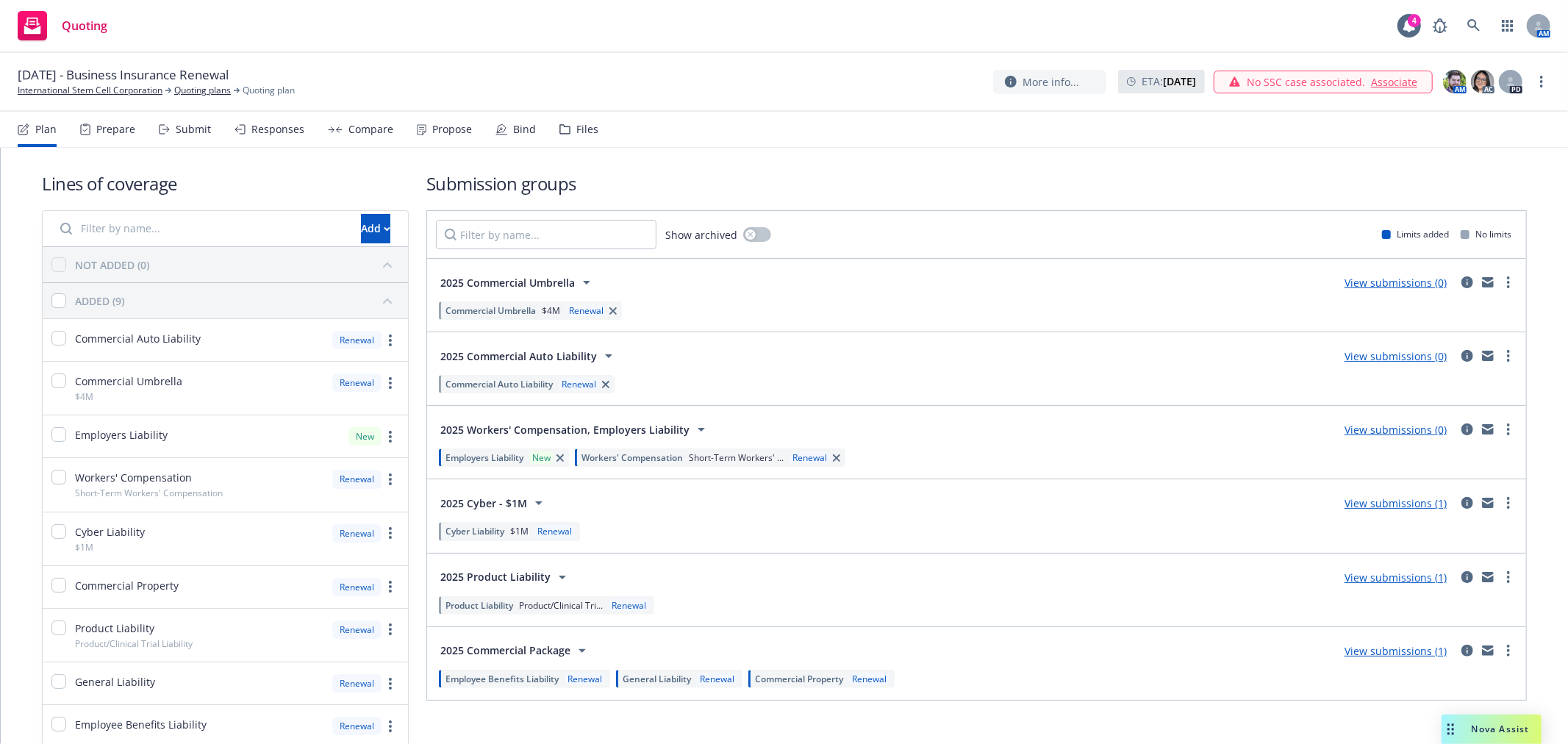
click at [513, 127] on div "Bind" at bounding box center [523, 129] width 22 height 12
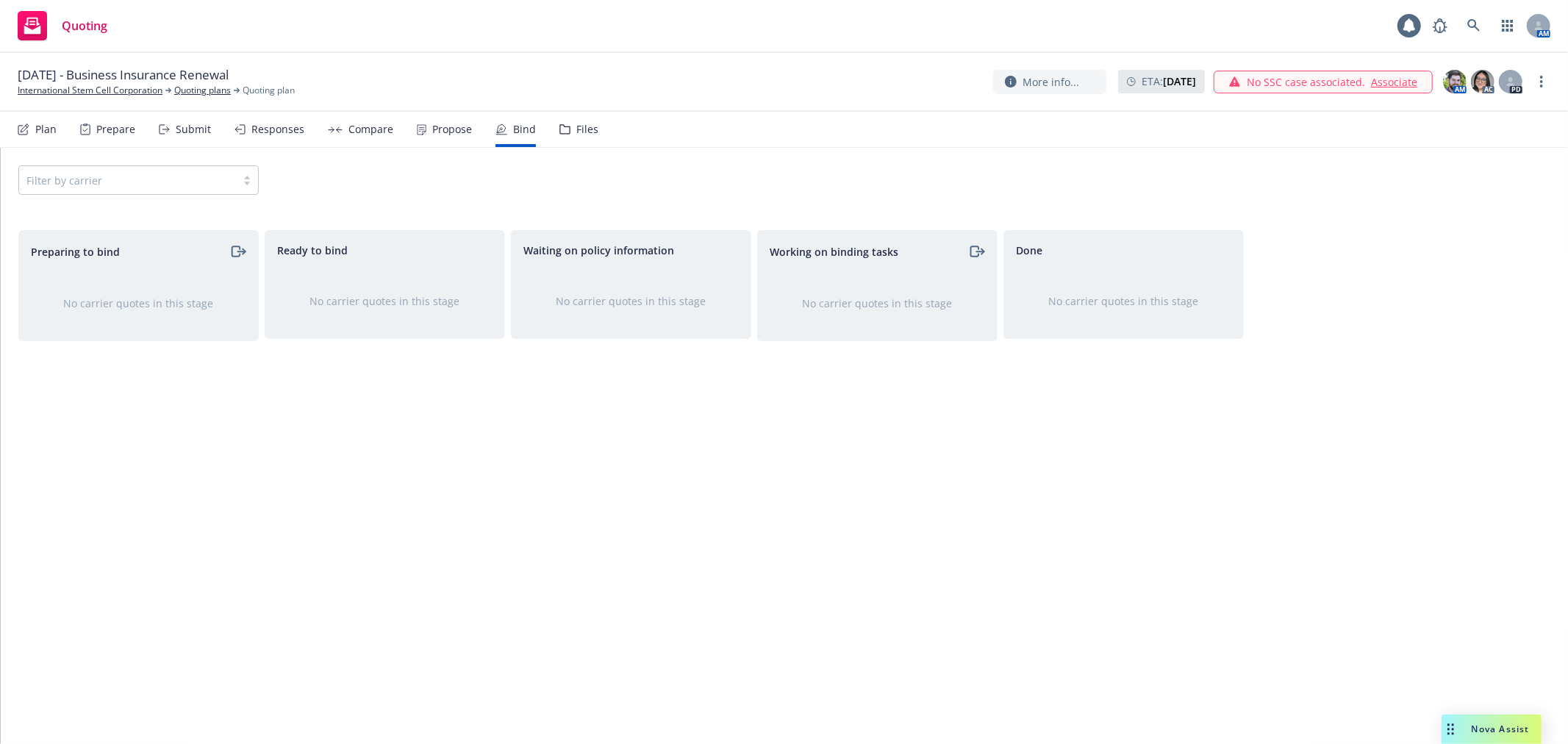
click at [461, 132] on div "Propose" at bounding box center [451, 129] width 40 height 12
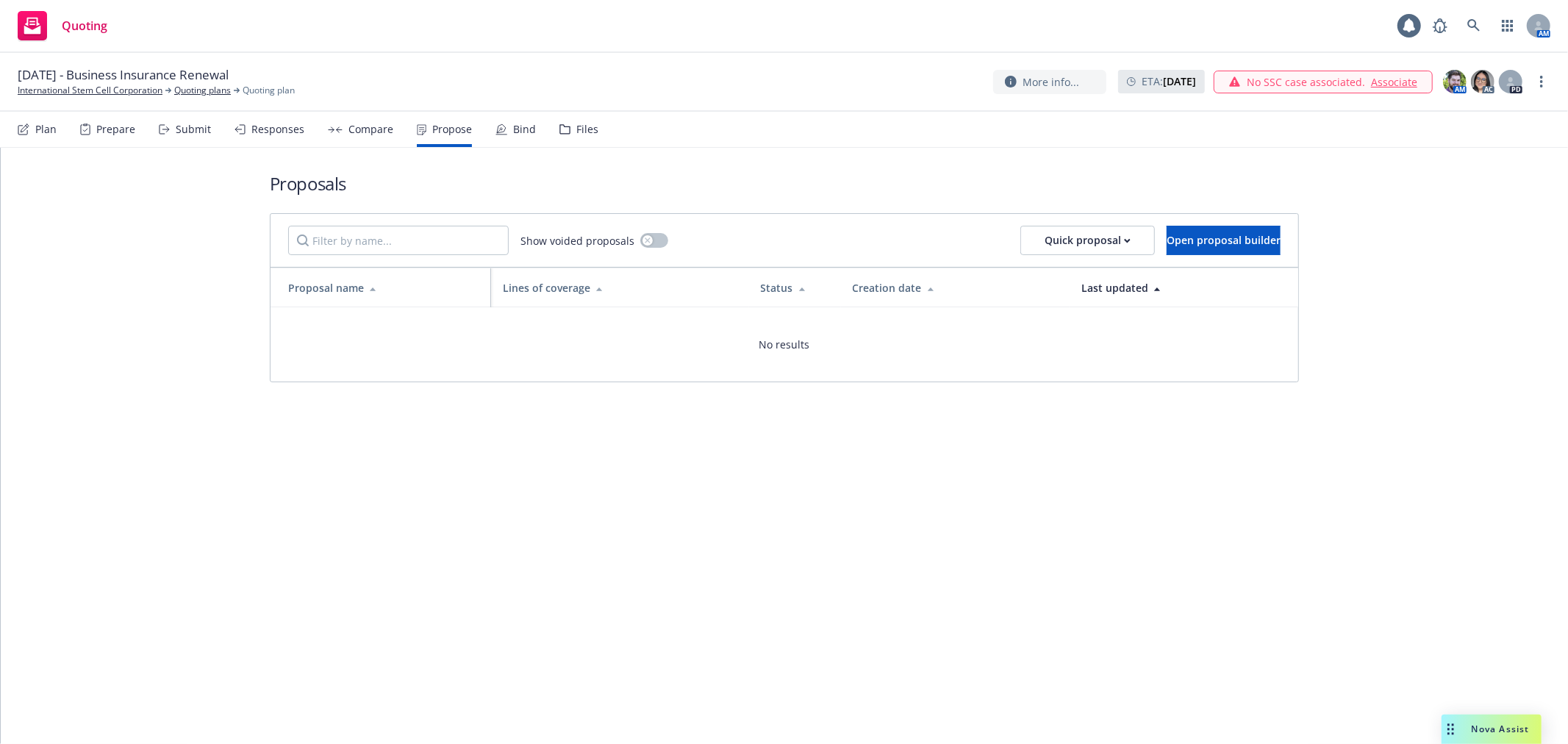
click at [368, 132] on div "Compare" at bounding box center [371, 129] width 45 height 12
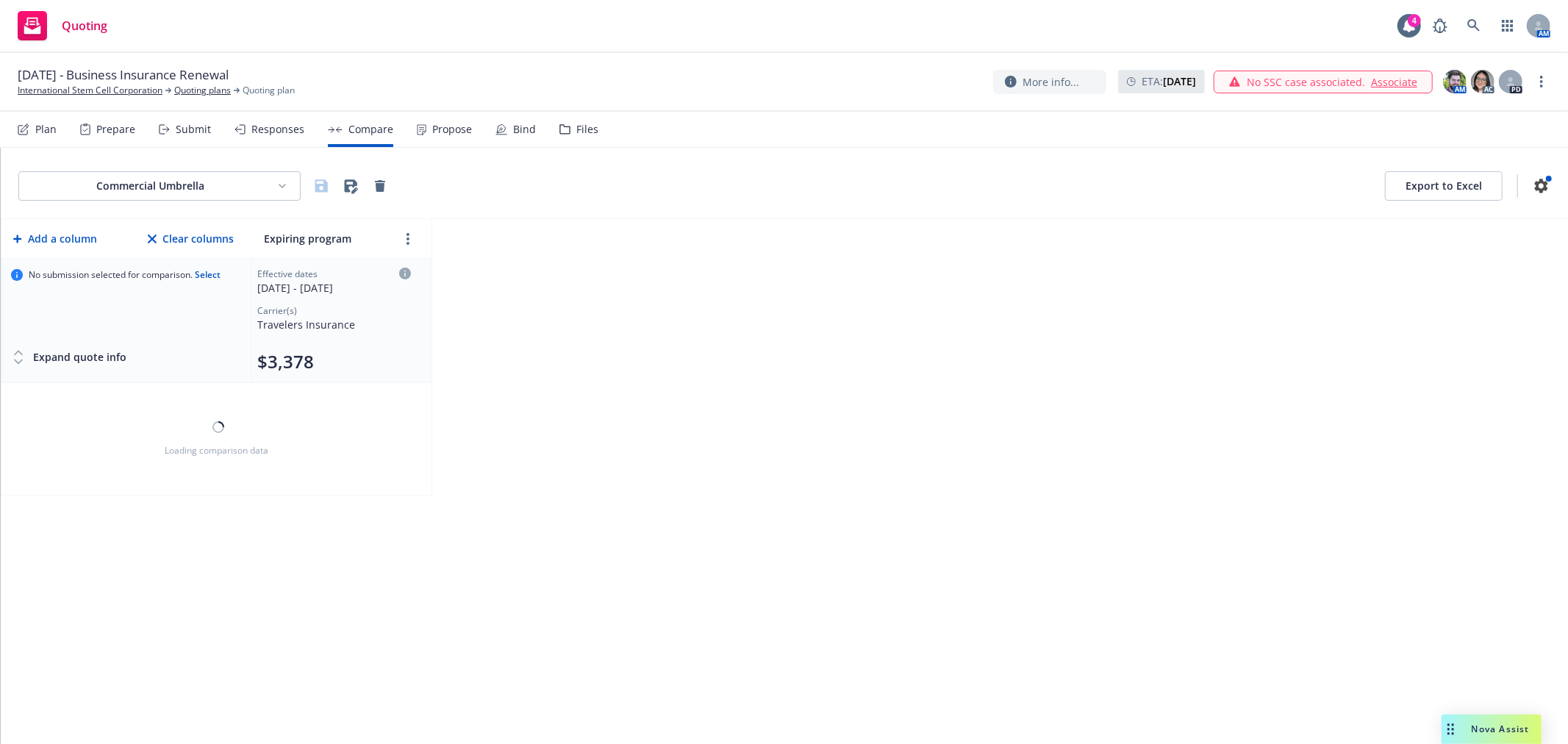
click at [279, 133] on div "Responses" at bounding box center [277, 129] width 53 height 12
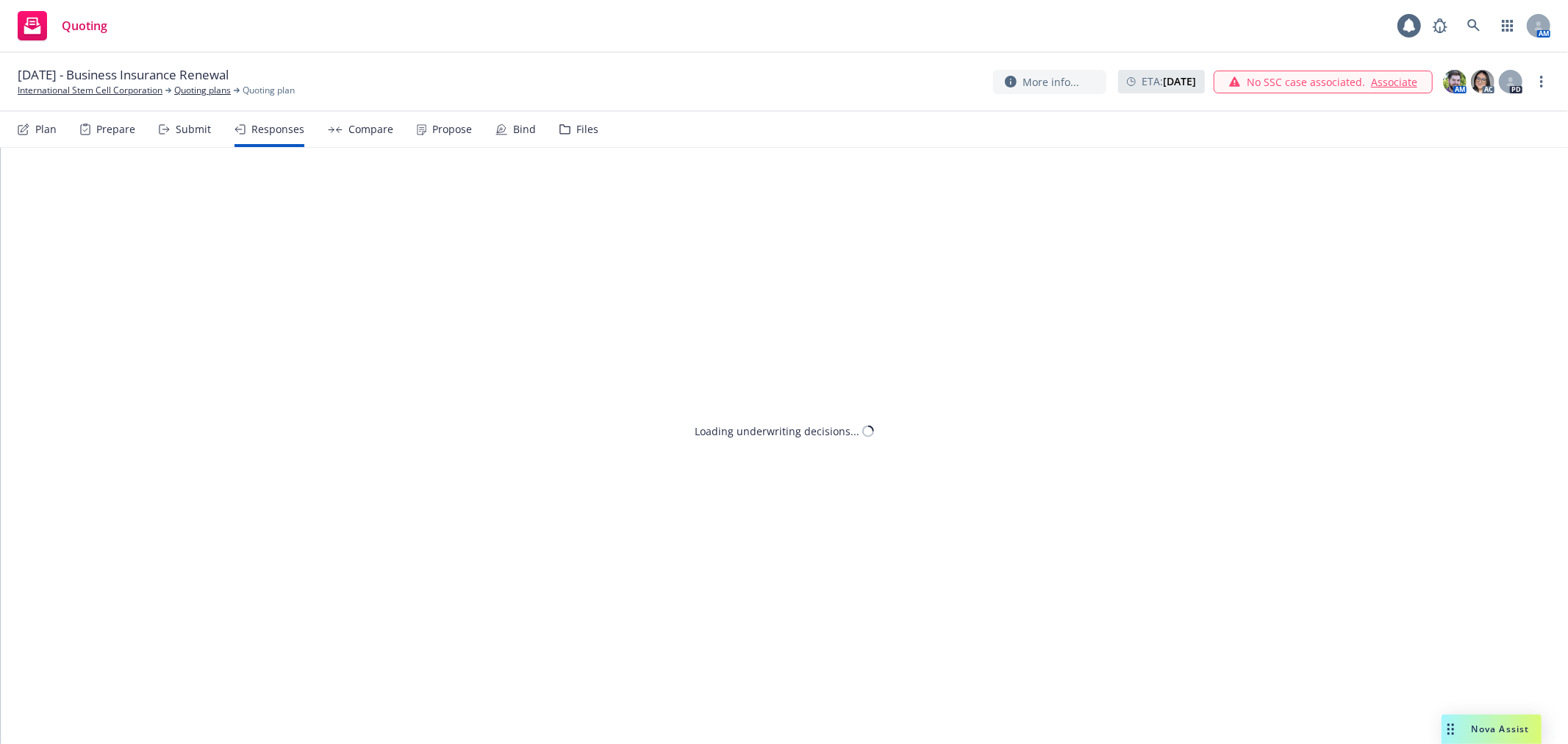
click at [164, 131] on icon at bounding box center [163, 129] width 11 height 11
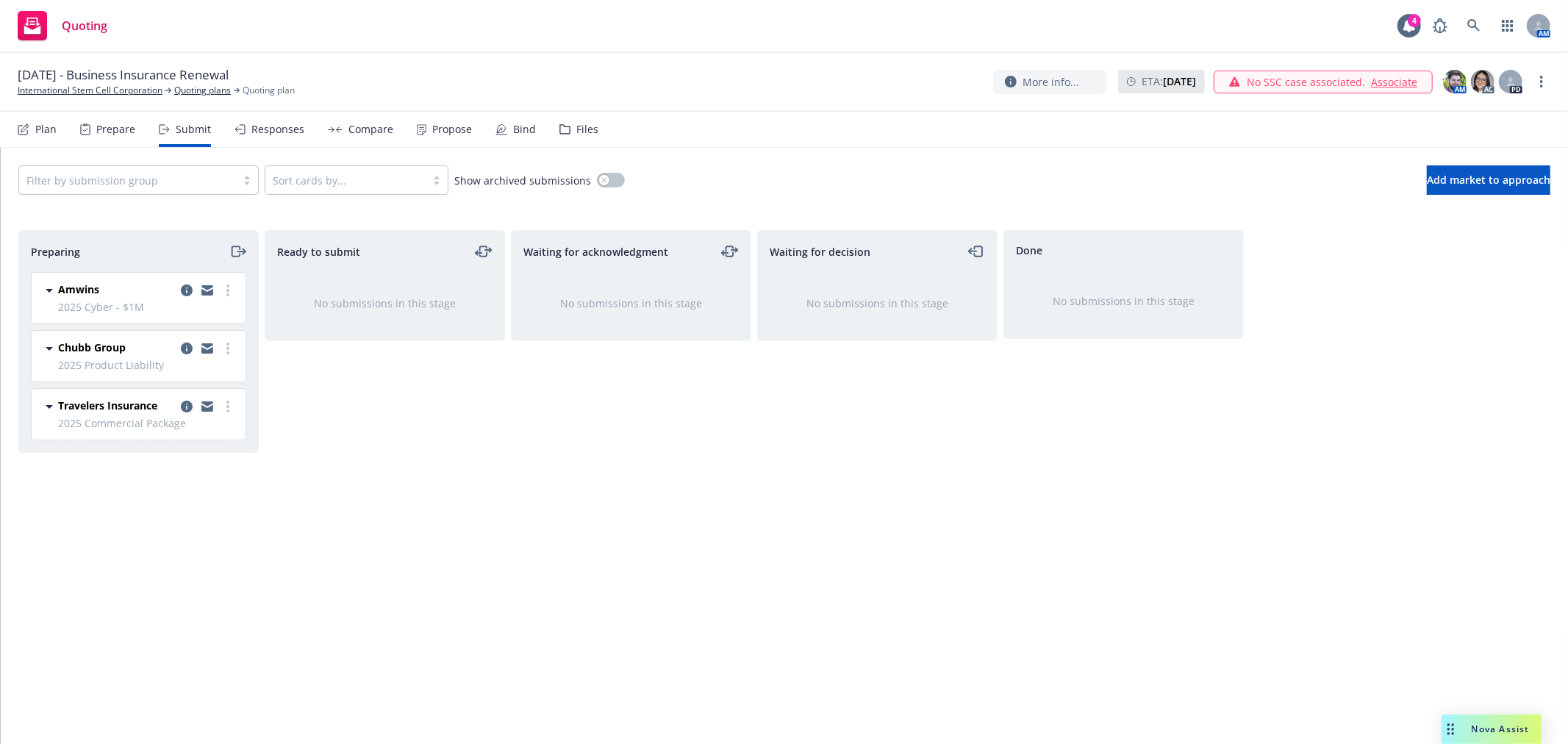
click at [55, 127] on div "Plan" at bounding box center [46, 129] width 21 height 12
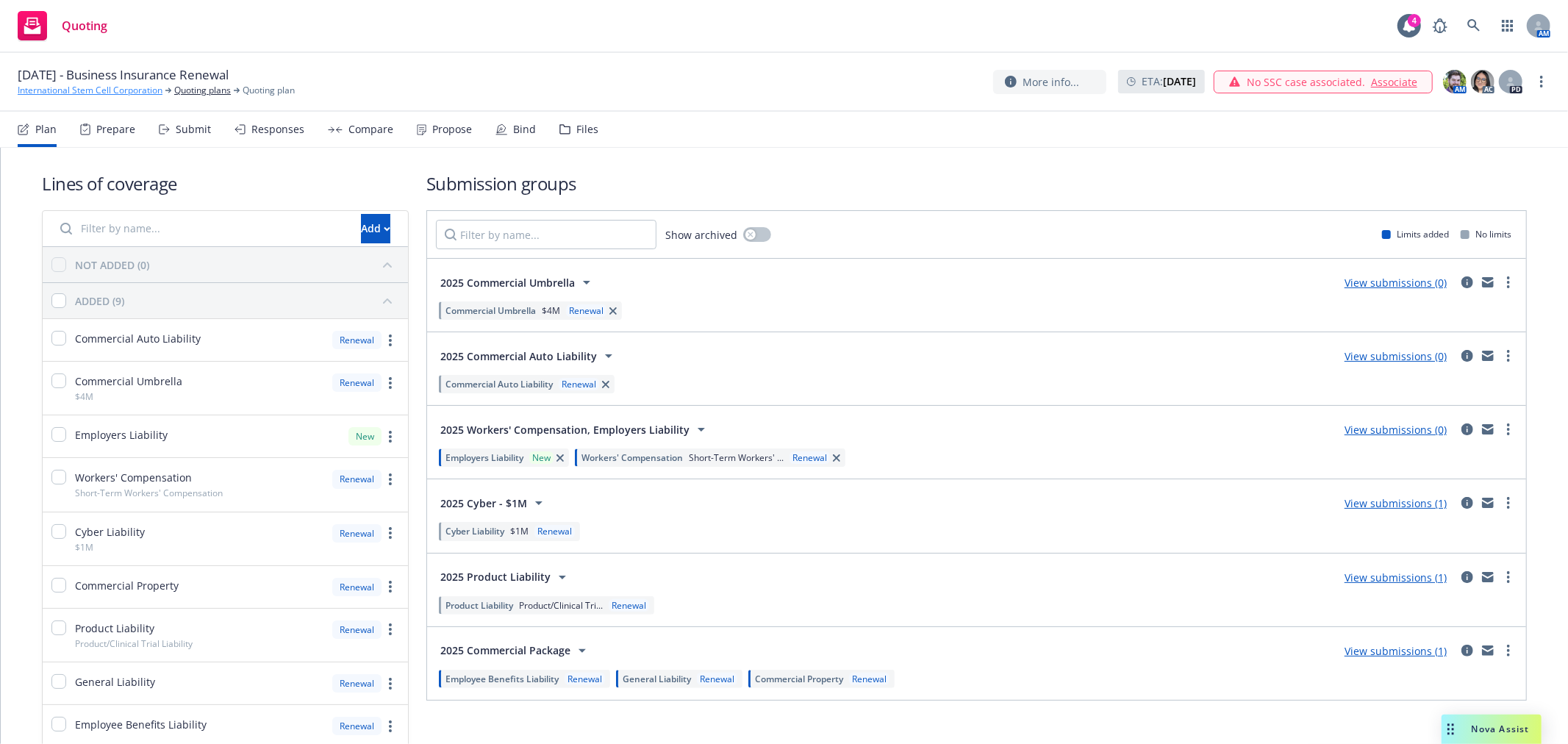
click at [66, 90] on link "International Stem Cell Corporation" at bounding box center [89, 90] width 145 height 14
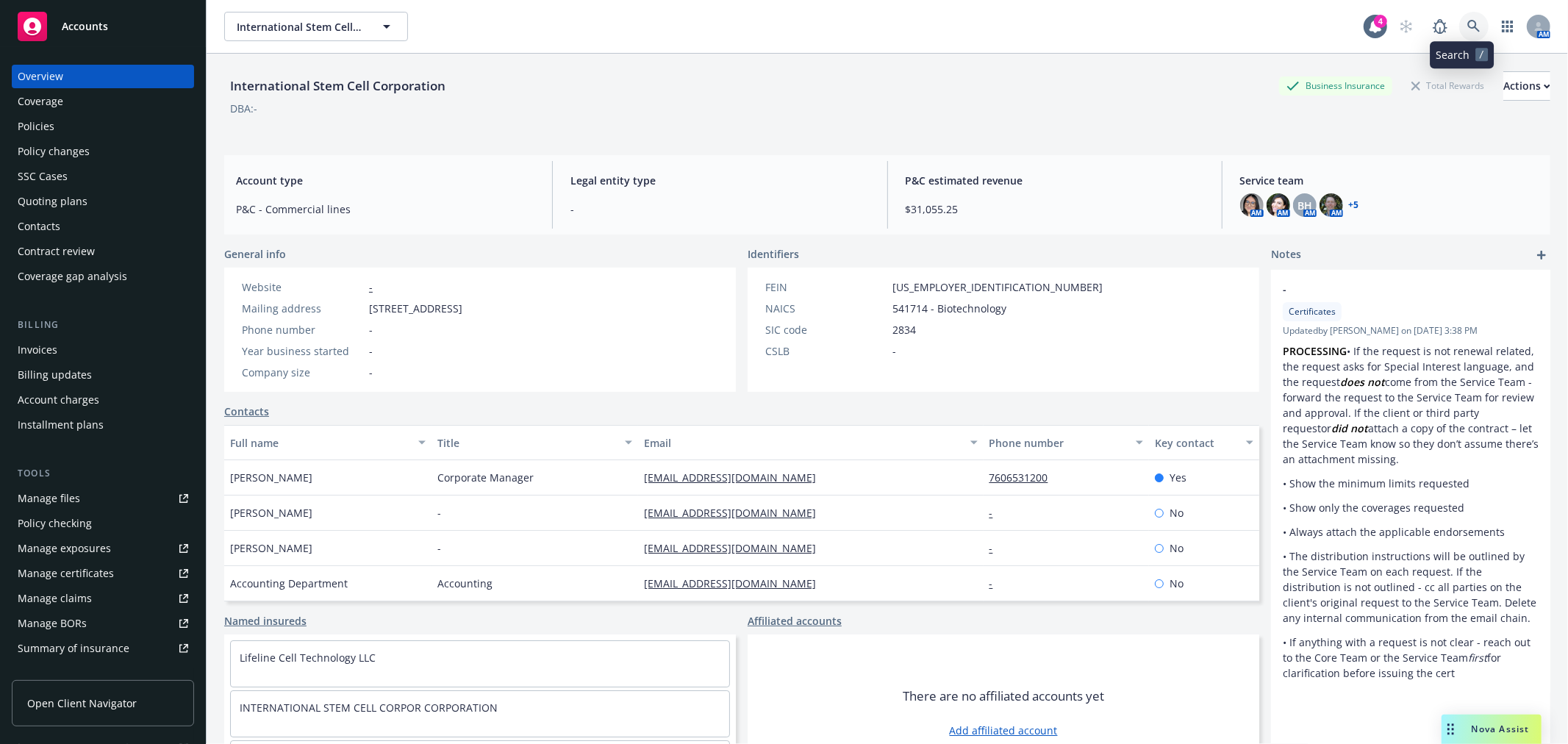
click at [1469, 28] on link at bounding box center [1474, 26] width 29 height 29
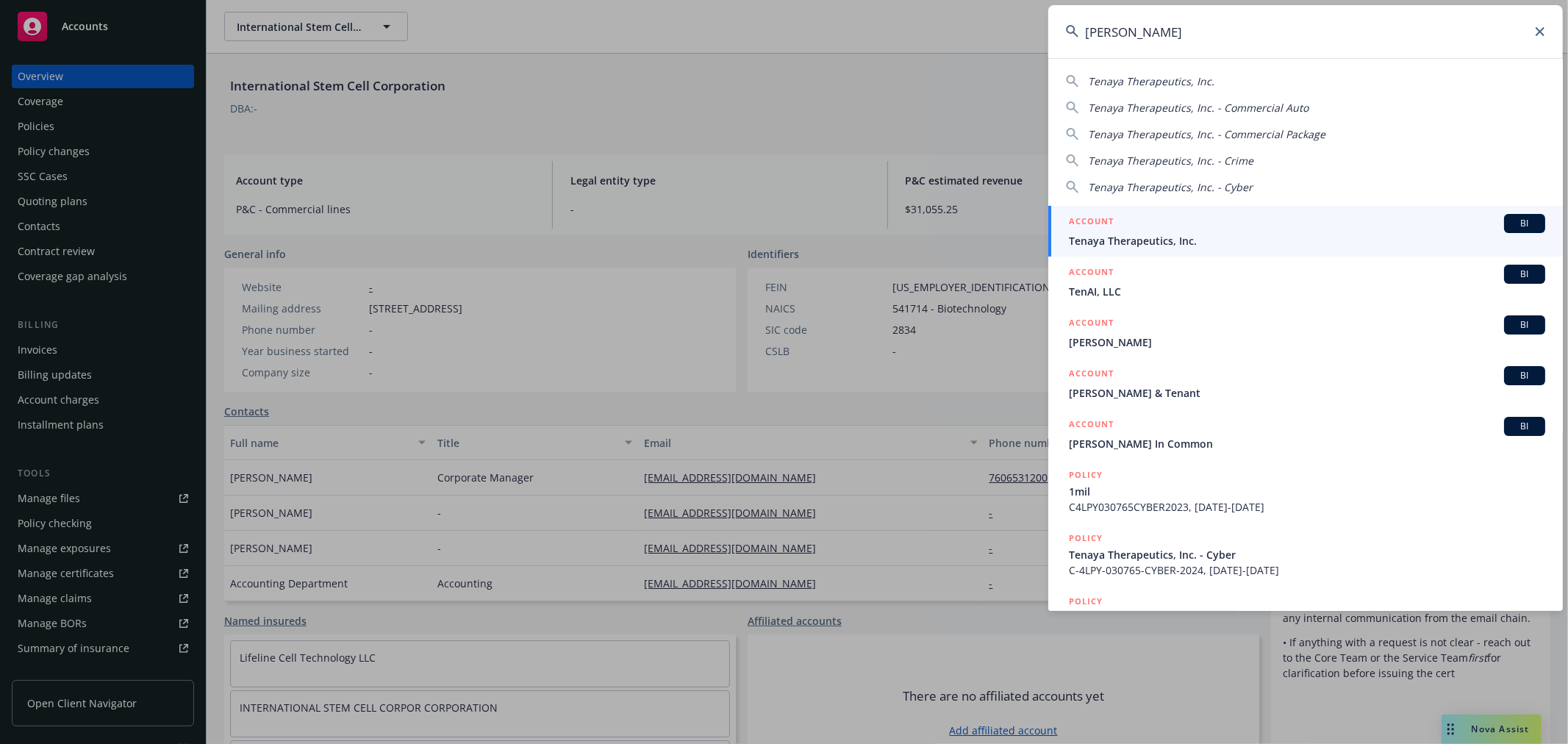
type input "[PERSON_NAME]"
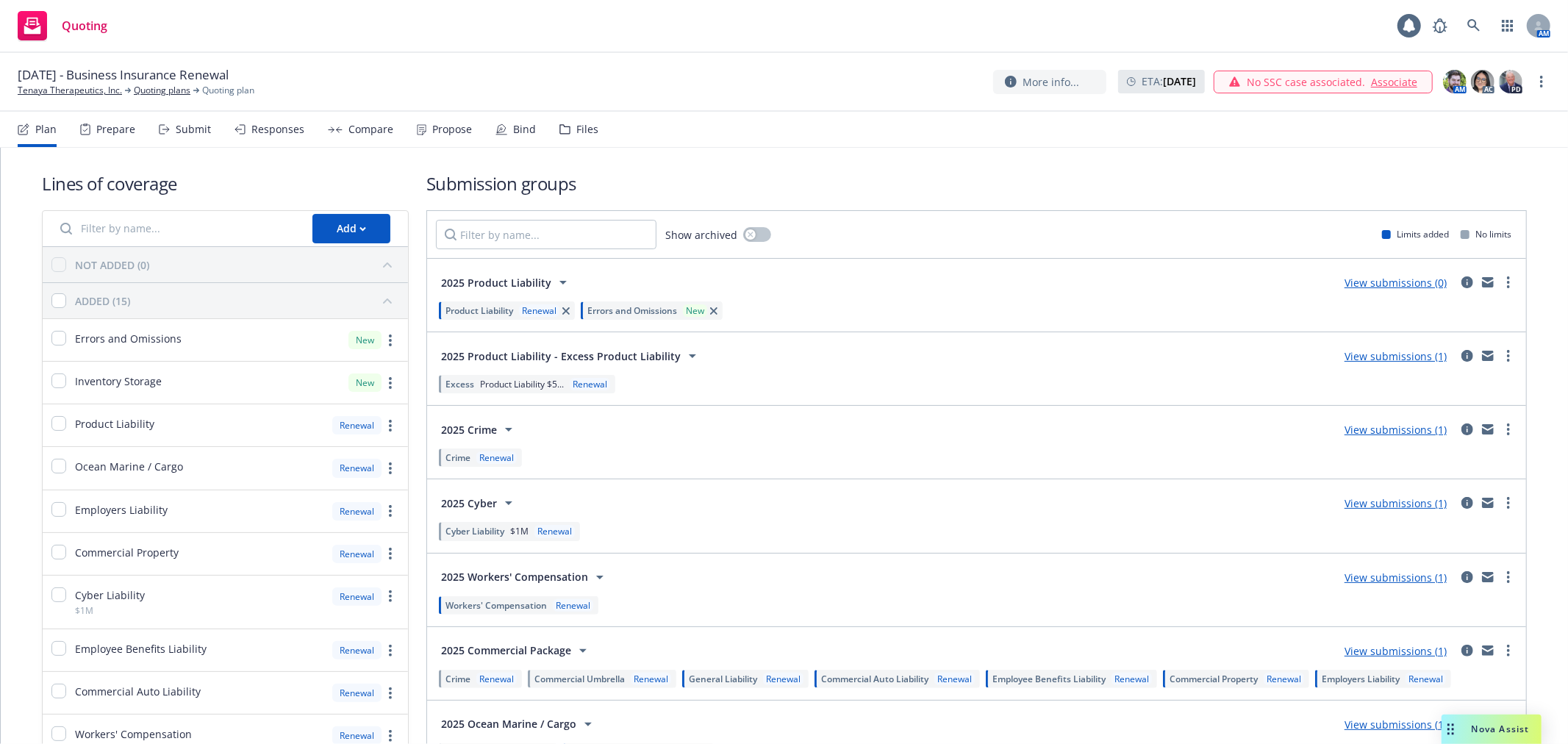
click at [518, 132] on div "Bind" at bounding box center [523, 129] width 22 height 12
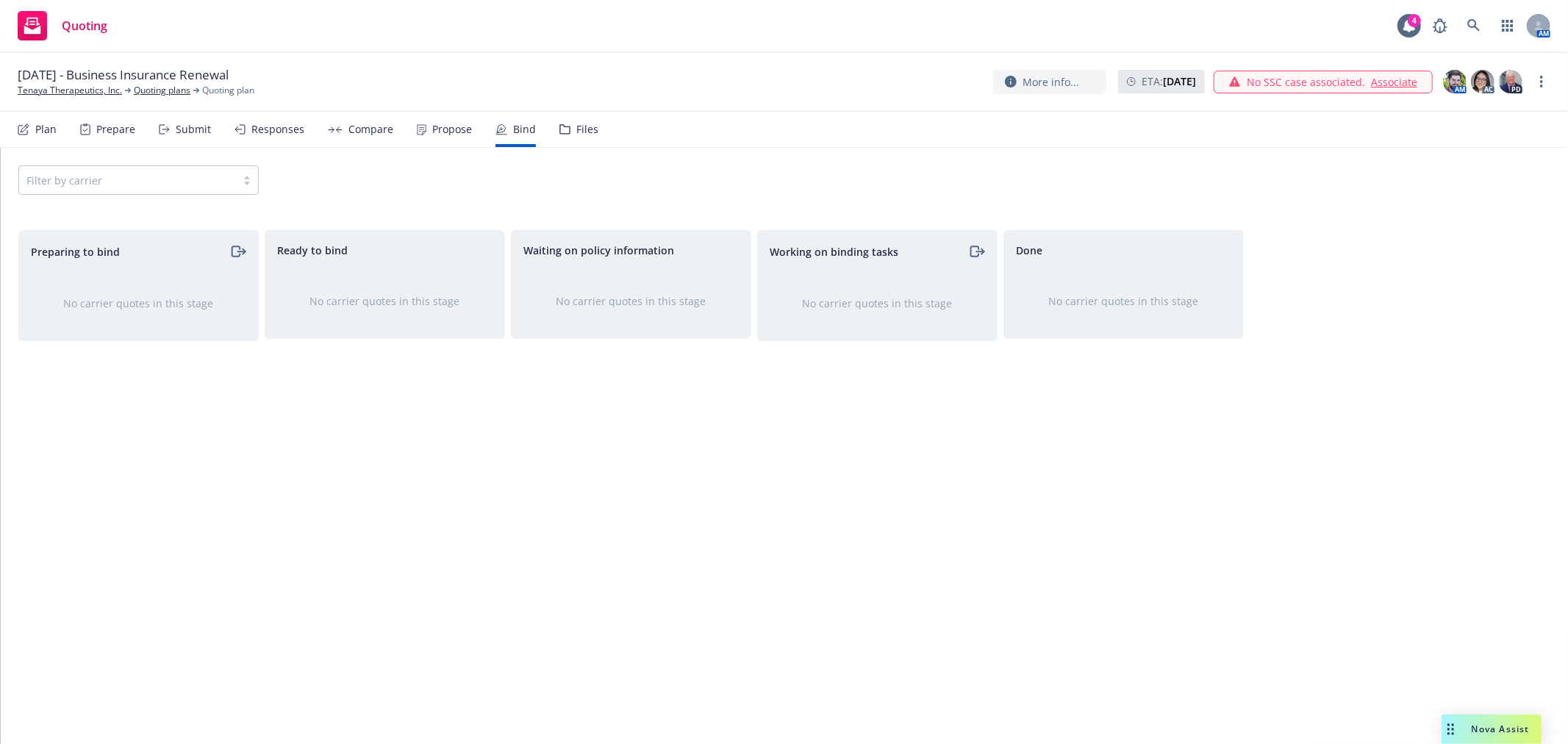
click at [45, 133] on div "Plan" at bounding box center [46, 129] width 21 height 12
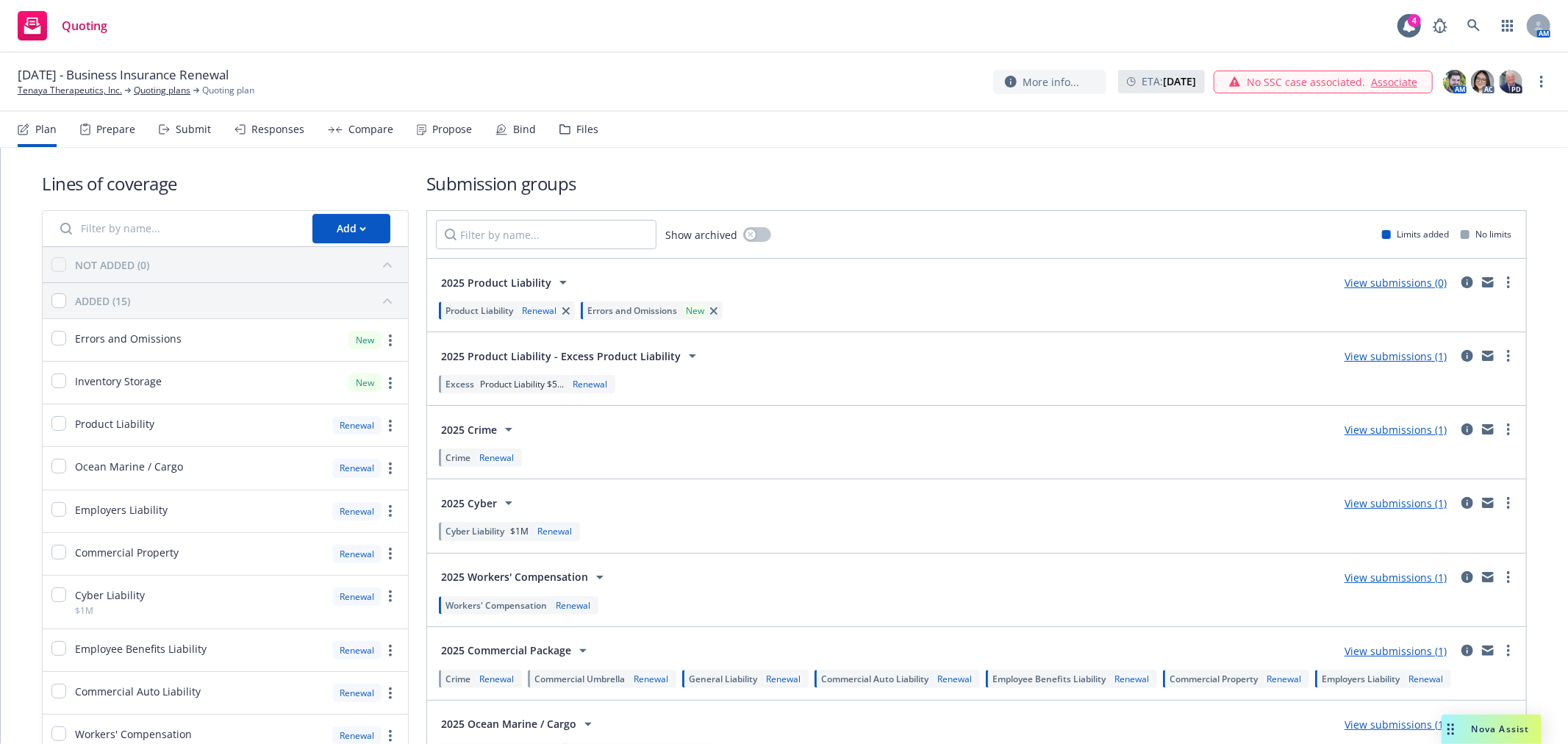
click at [498, 138] on div "Bind" at bounding box center [516, 129] width 41 height 35
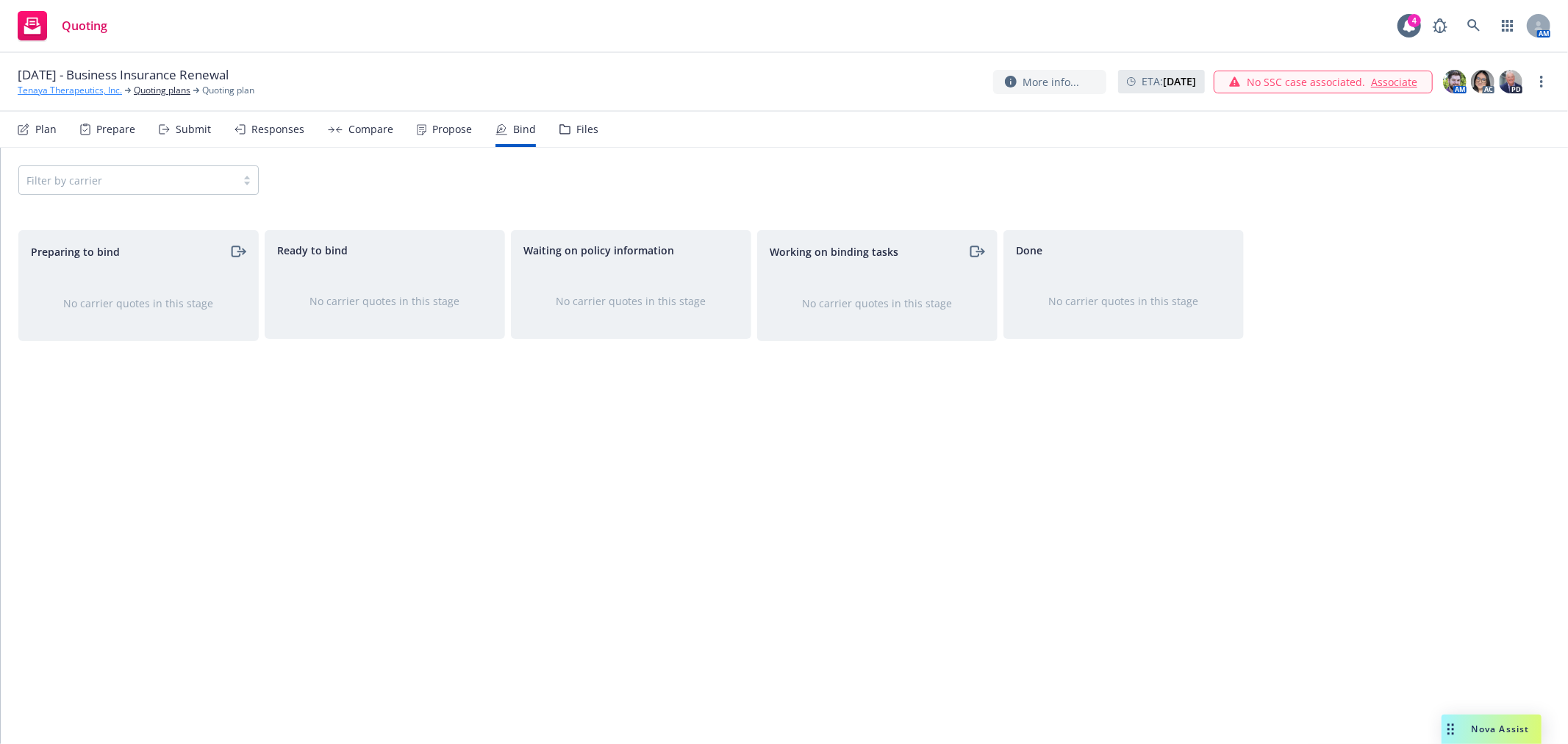
click at [83, 89] on link "Tenaya Therapeutics, Inc." at bounding box center [69, 90] width 104 height 14
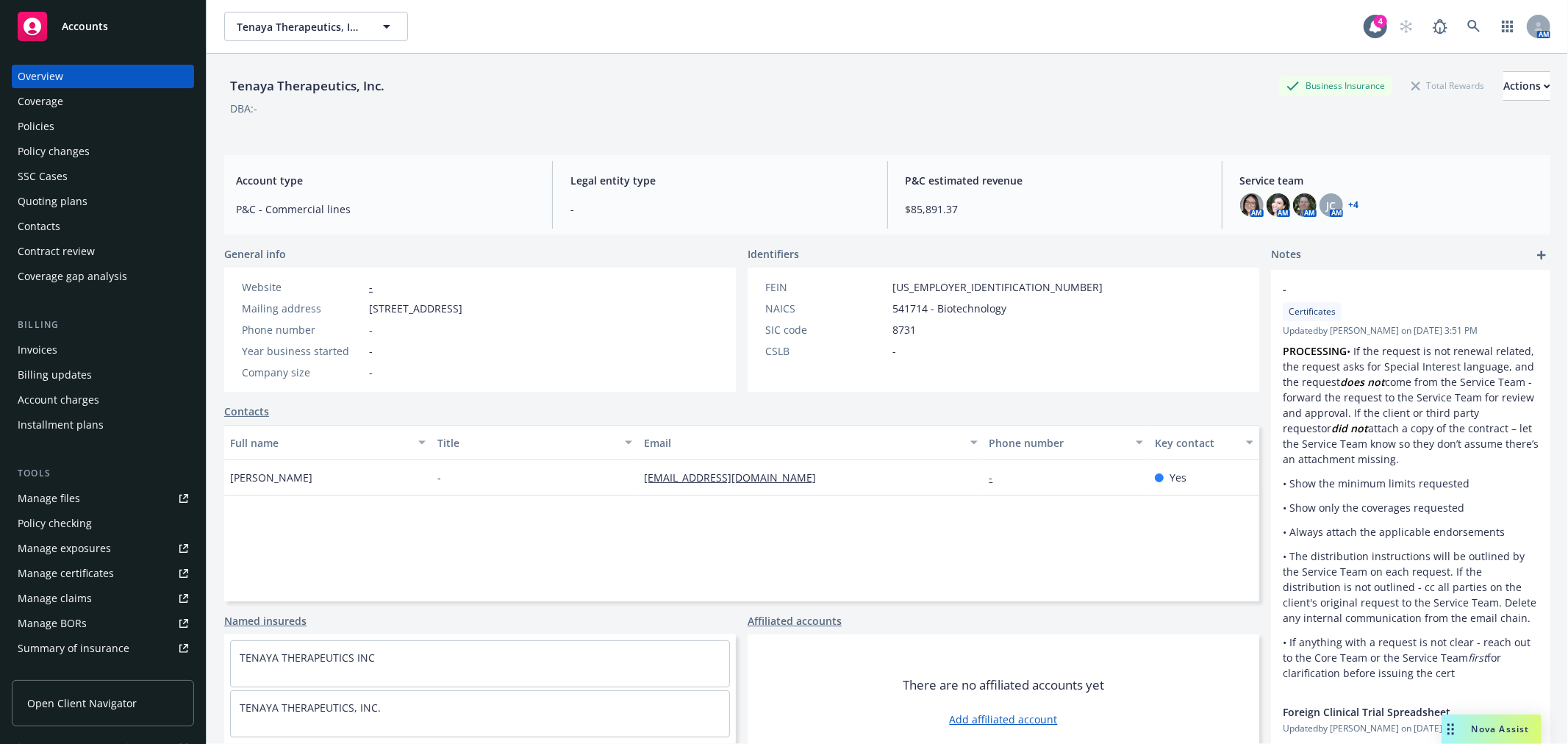
click at [1013, 140] on div "Tenaya Therapeutics, Inc. Business Insurance Total Rewards Actions DBA: -" at bounding box center [886, 98] width 1326 height 89
